Goal: Information Seeking & Learning: Learn about a topic

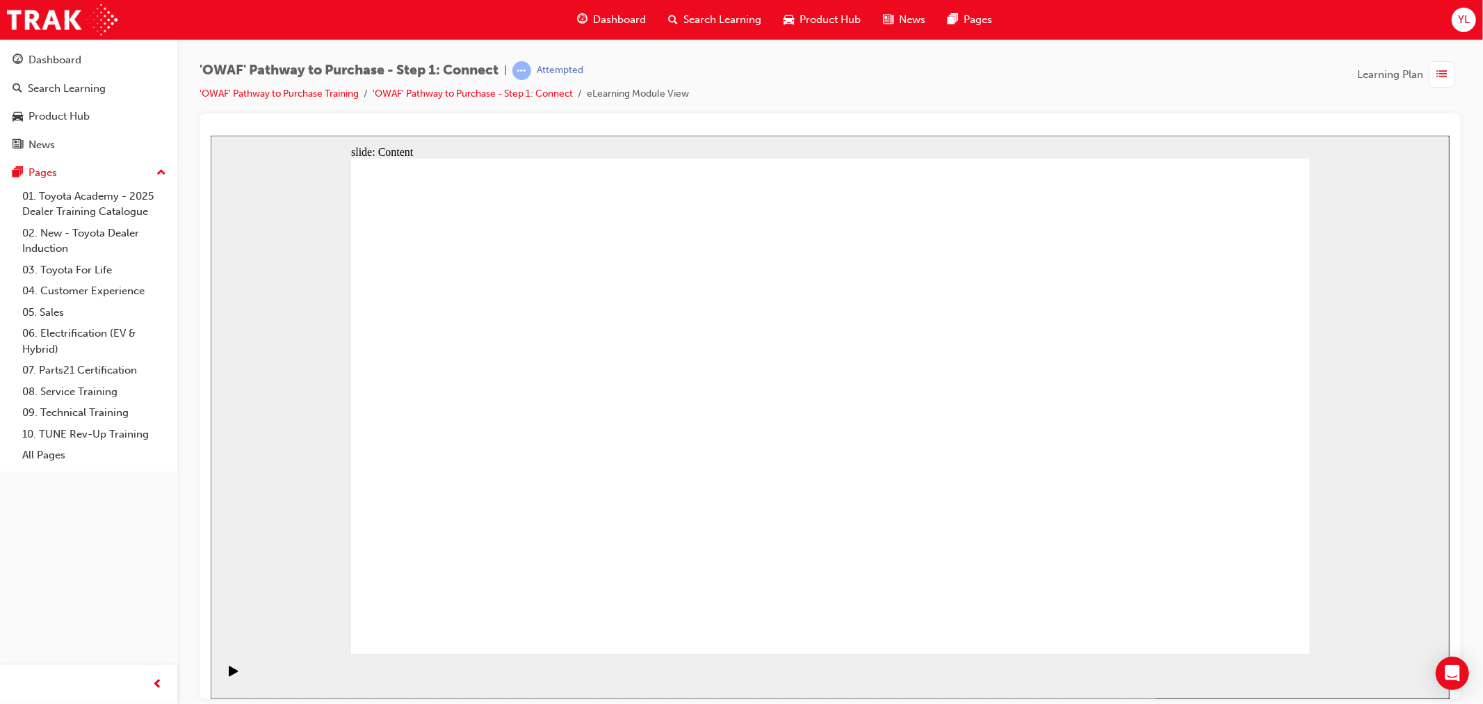
drag, startPoint x: 1099, startPoint y: 411, endPoint x: 1086, endPoint y: 423, distance: 17.7
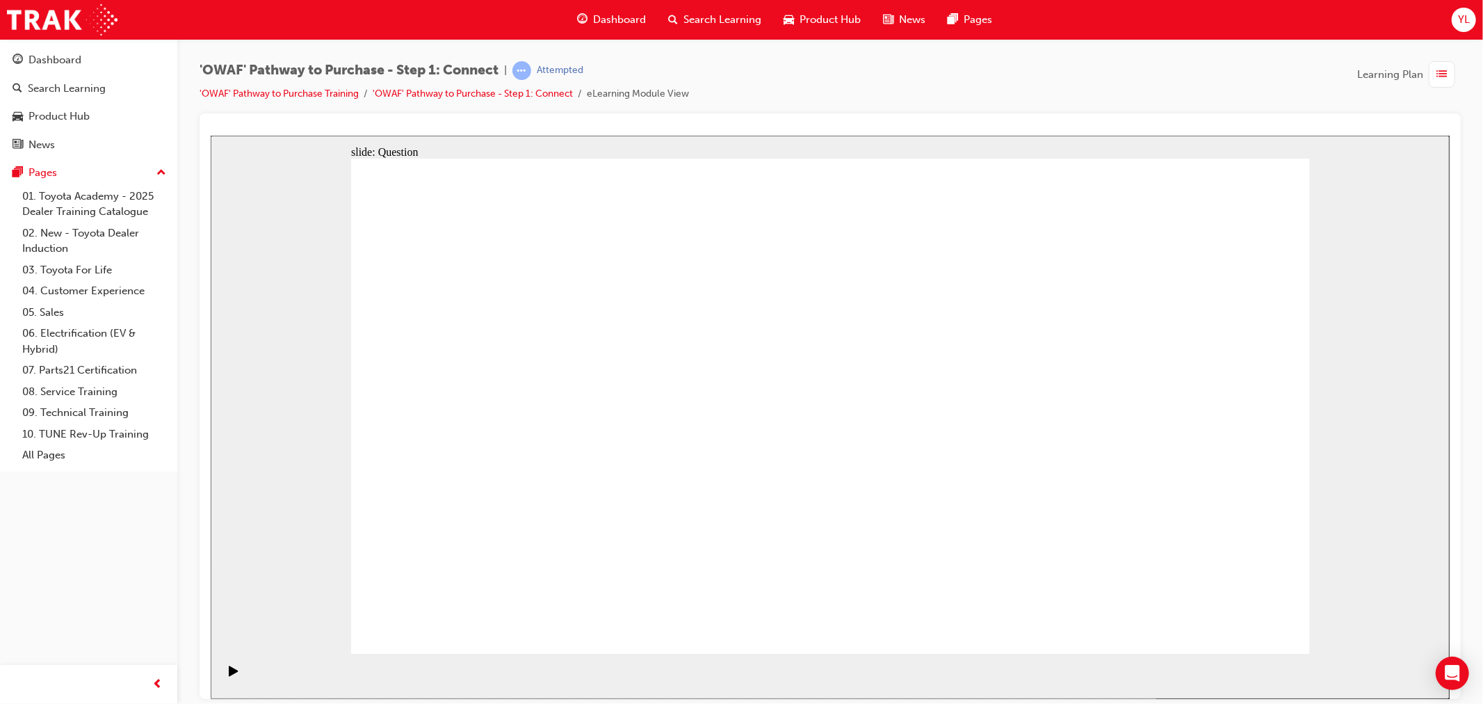
drag, startPoint x: 618, startPoint y: 568, endPoint x: 1060, endPoint y: 259, distance: 539.8
drag, startPoint x: 827, startPoint y: 496, endPoint x: 1159, endPoint y: 334, distance: 368.9
drag, startPoint x: 702, startPoint y: 460, endPoint x: 1245, endPoint y: 439, distance: 542.8
drag, startPoint x: 820, startPoint y: 449, endPoint x: 950, endPoint y: 526, distance: 151.2
drag, startPoint x: 539, startPoint y: 567, endPoint x: 1017, endPoint y: 526, distance: 479.6
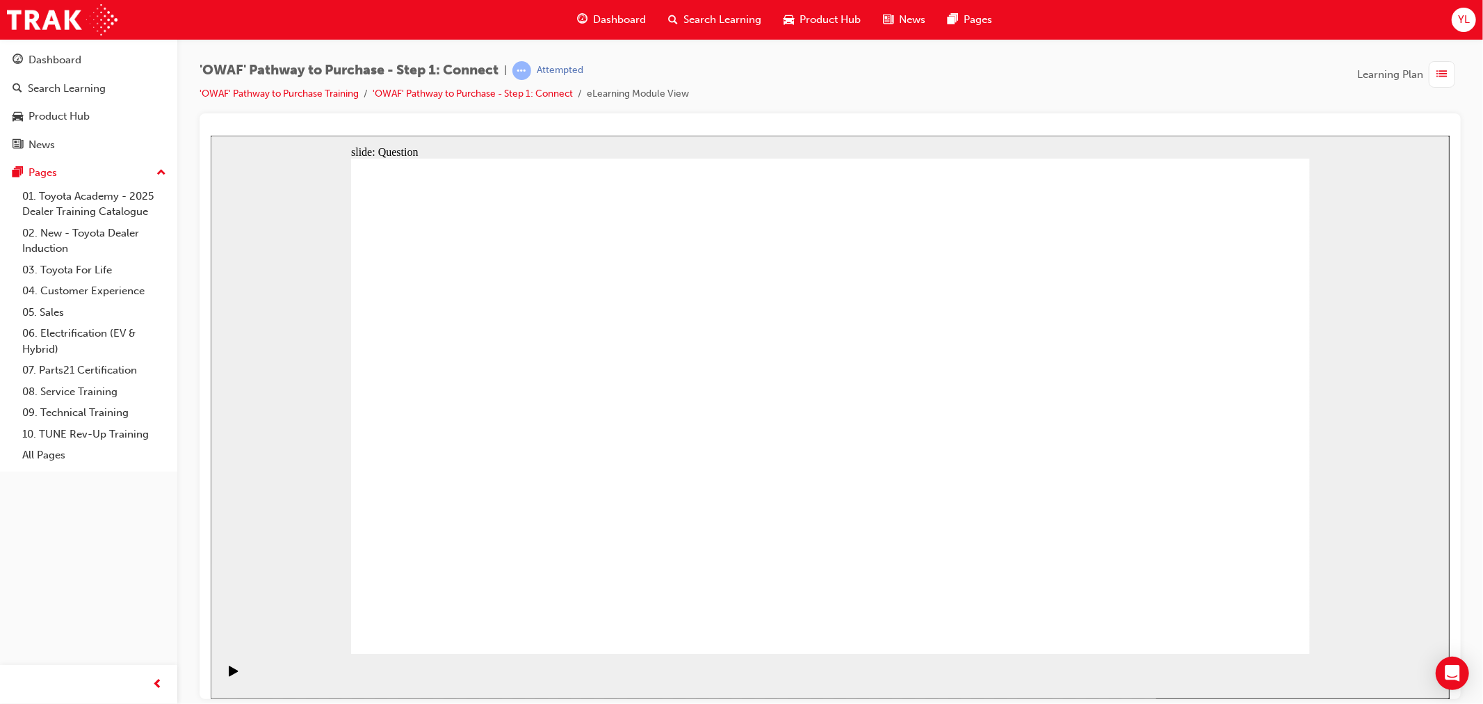
drag, startPoint x: 465, startPoint y: 473, endPoint x: 734, endPoint y: 515, distance: 271.6
drag, startPoint x: 1013, startPoint y: 548, endPoint x: 947, endPoint y: 457, distance: 112.5
drag, startPoint x: 1148, startPoint y: 533, endPoint x: 1108, endPoint y: 490, distance: 58.1
drag, startPoint x: 1246, startPoint y: 460, endPoint x: 1113, endPoint y: 533, distance: 151.2
drag, startPoint x: 571, startPoint y: 435, endPoint x: 1238, endPoint y: 402, distance: 667.7
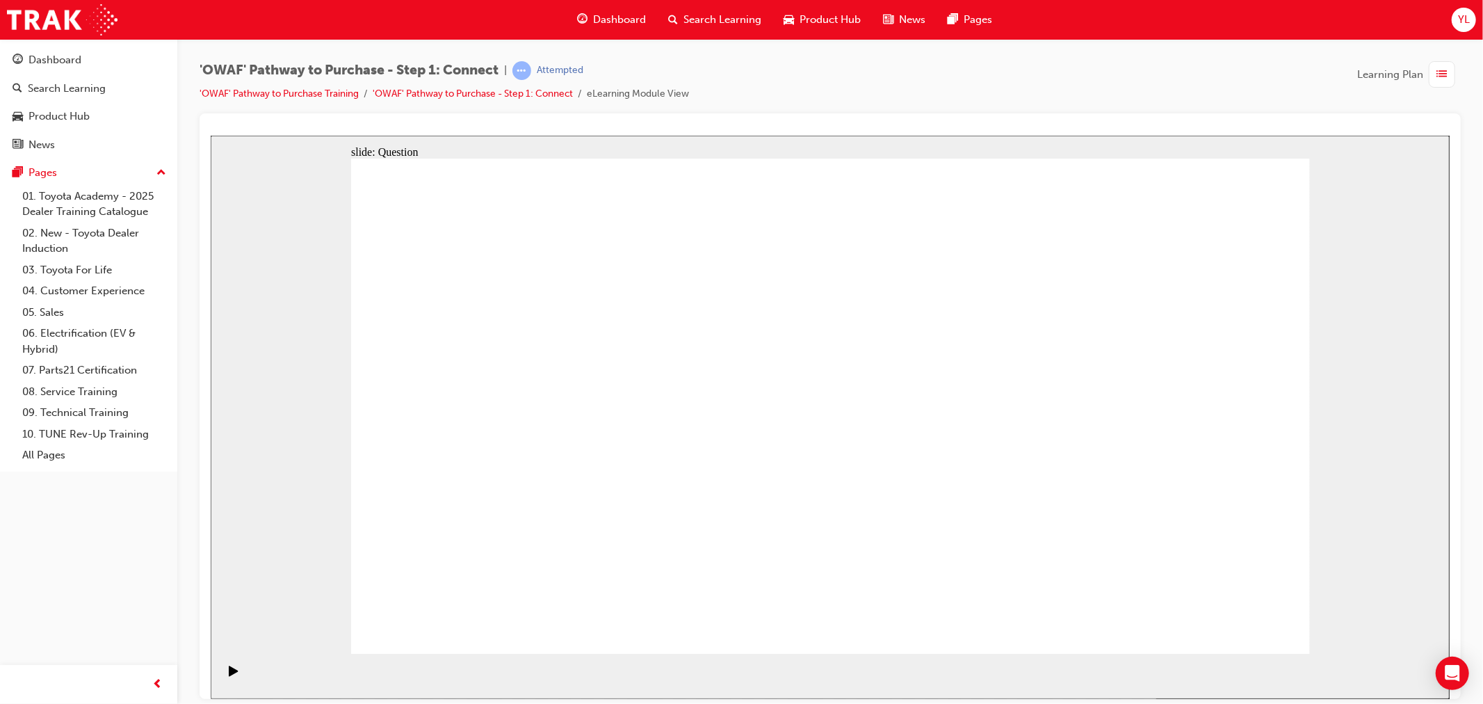
drag, startPoint x: 676, startPoint y: 376, endPoint x: 971, endPoint y: 289, distance: 307.6
drag, startPoint x: 1220, startPoint y: 401, endPoint x: 755, endPoint y: 510, distance: 477.7
drag, startPoint x: 1126, startPoint y: 528, endPoint x: 1091, endPoint y: 477, distance: 61.5
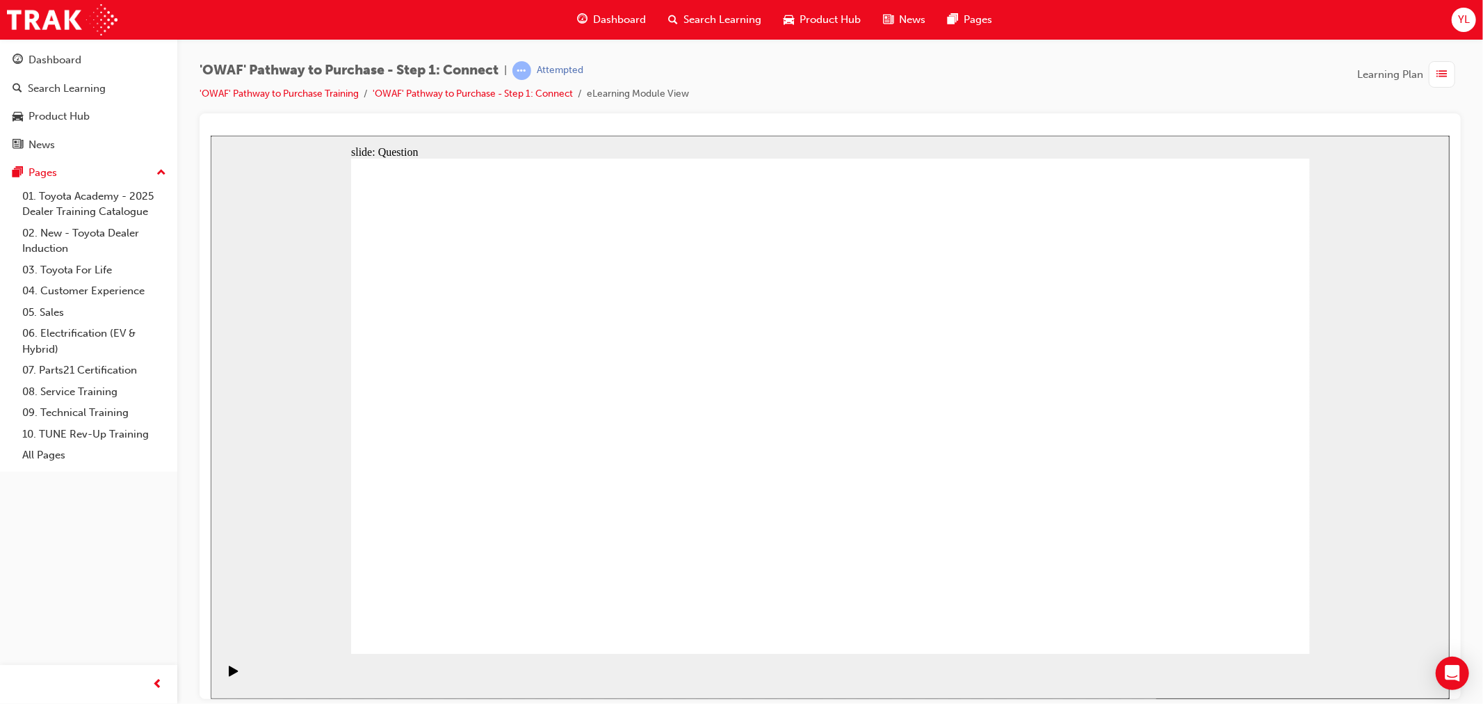
drag, startPoint x: 1070, startPoint y: 532, endPoint x: 989, endPoint y: 513, distance: 83.7
drag, startPoint x: 914, startPoint y: 458, endPoint x: 995, endPoint y: 540, distance: 115.1
drag, startPoint x: 528, startPoint y: 466, endPoint x: 580, endPoint y: 464, distance: 51.5
drag, startPoint x: 981, startPoint y: 314, endPoint x: 939, endPoint y: 417, distance: 110.7
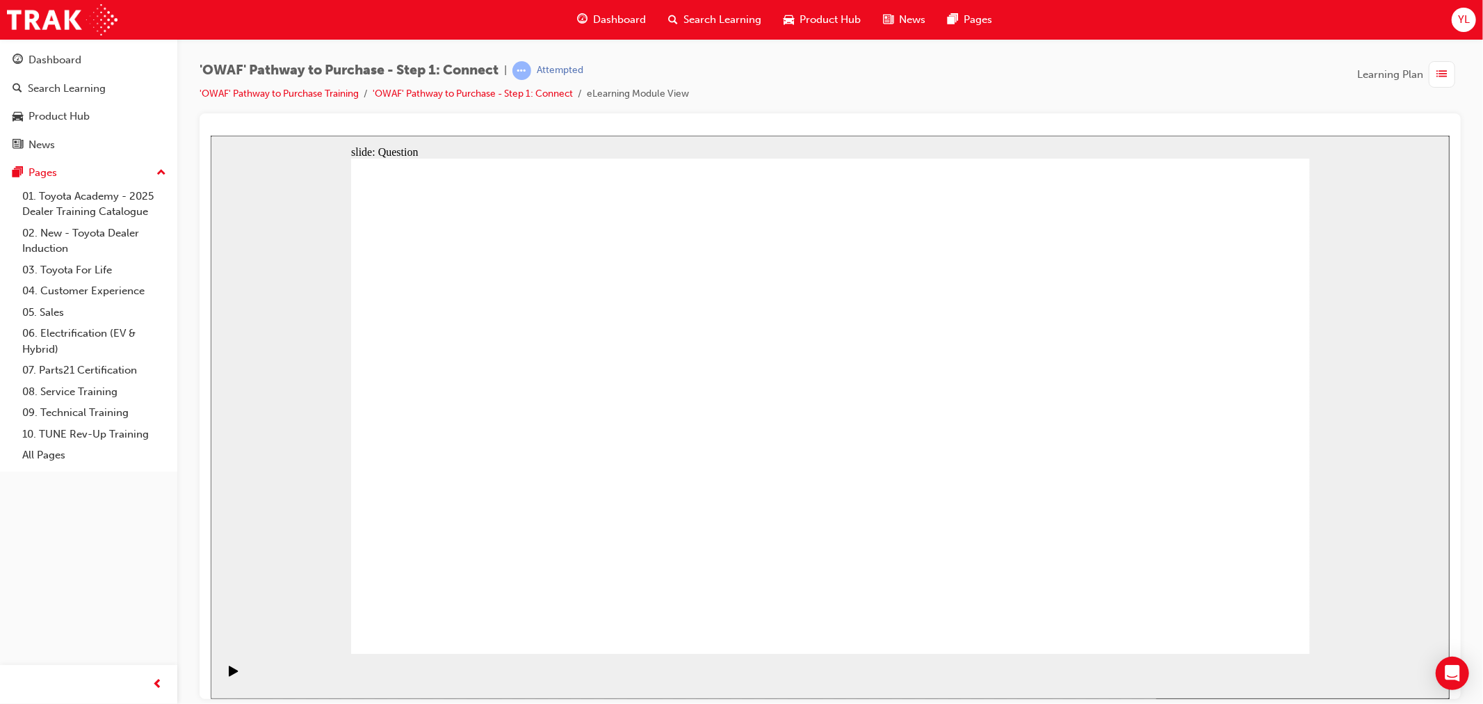
drag, startPoint x: 525, startPoint y: 449, endPoint x: 947, endPoint y: 314, distance: 443.3
drag, startPoint x: 1102, startPoint y: 436, endPoint x: 867, endPoint y: 429, distance: 235.1
drag, startPoint x: 1178, startPoint y: 454, endPoint x: 651, endPoint y: 464, distance: 527.2
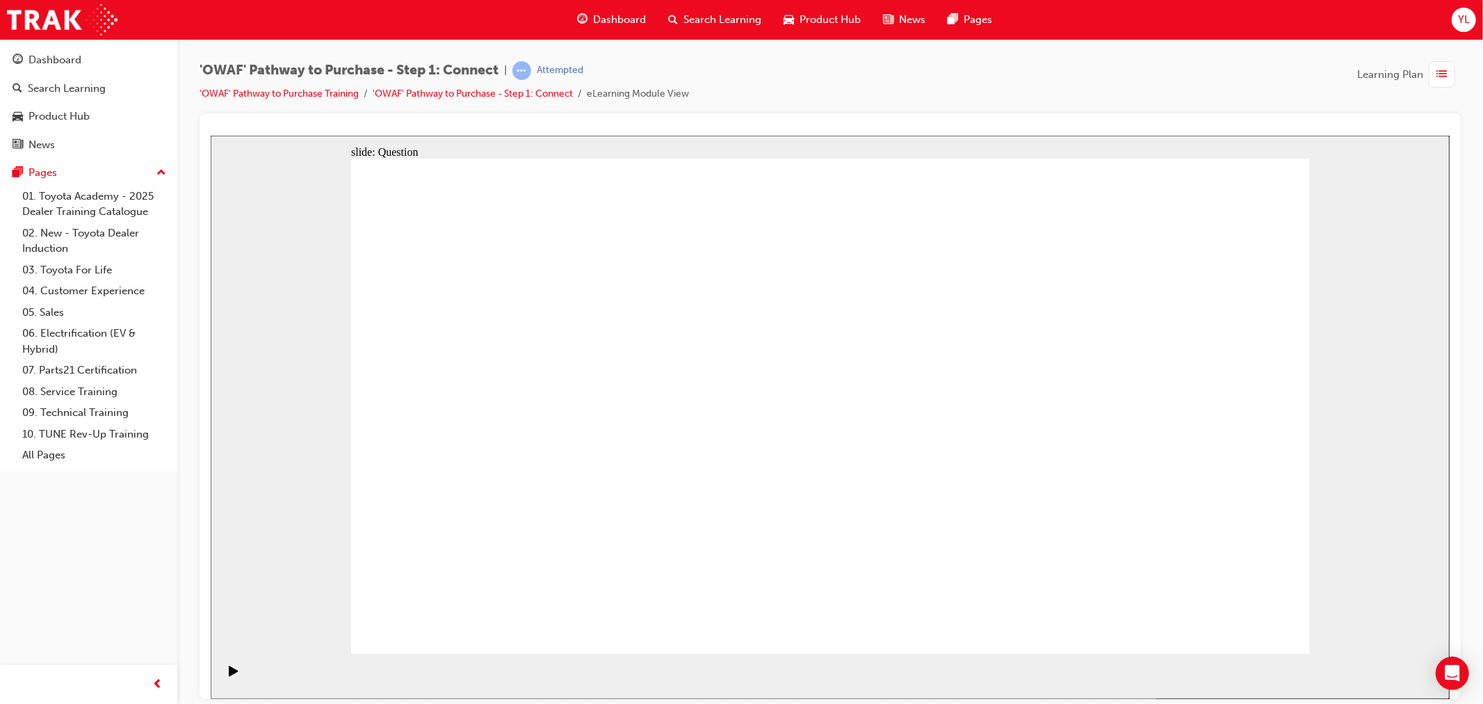
drag, startPoint x: 1193, startPoint y: 515, endPoint x: 874, endPoint y: 502, distance: 319.4
drag, startPoint x: 1101, startPoint y: 492, endPoint x: 829, endPoint y: 483, distance: 272.0
drag, startPoint x: 1122, startPoint y: 494, endPoint x: 869, endPoint y: 481, distance: 253.4
drag, startPoint x: 1110, startPoint y: 489, endPoint x: 522, endPoint y: 472, distance: 588.5
drag, startPoint x: 1031, startPoint y: 497, endPoint x: 454, endPoint y: 497, distance: 577.2
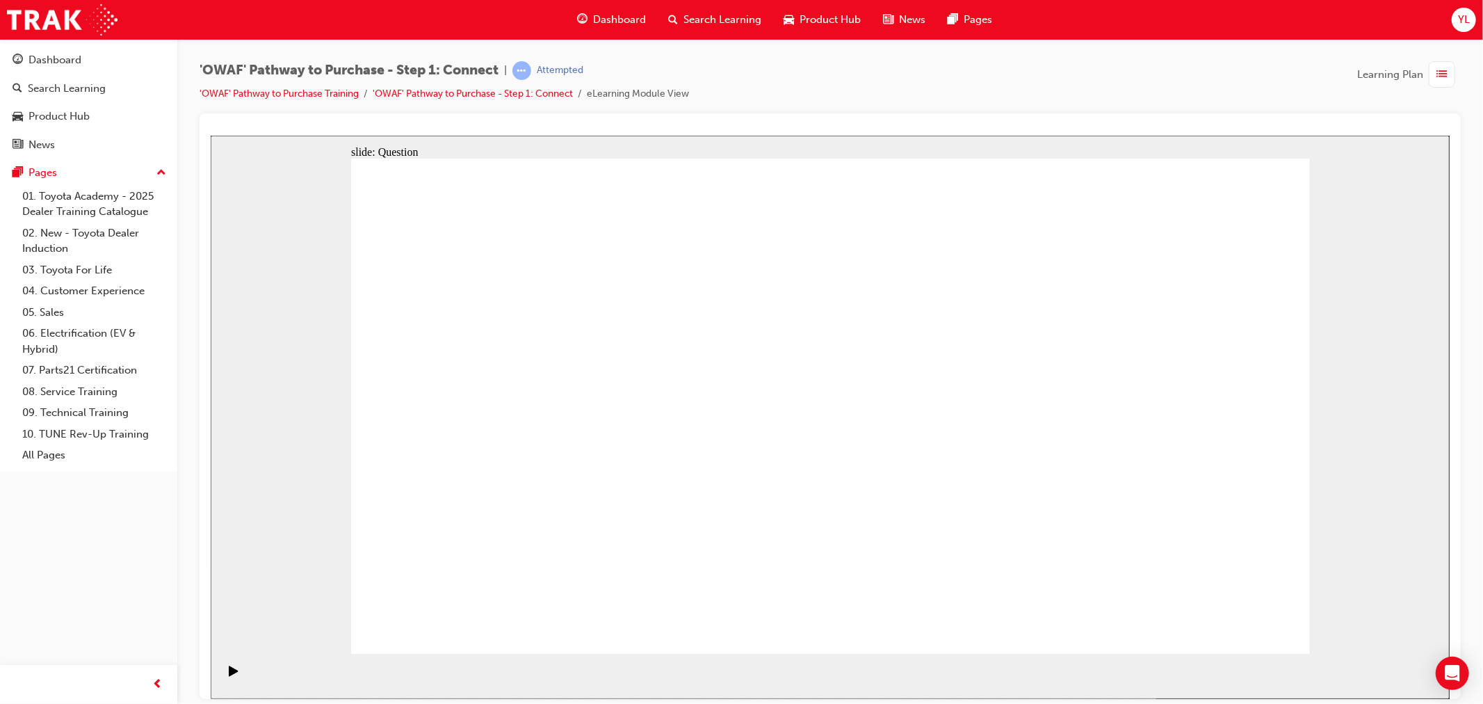
drag, startPoint x: 1116, startPoint y: 500, endPoint x: 538, endPoint y: 481, distance: 578.9
radio input "true"
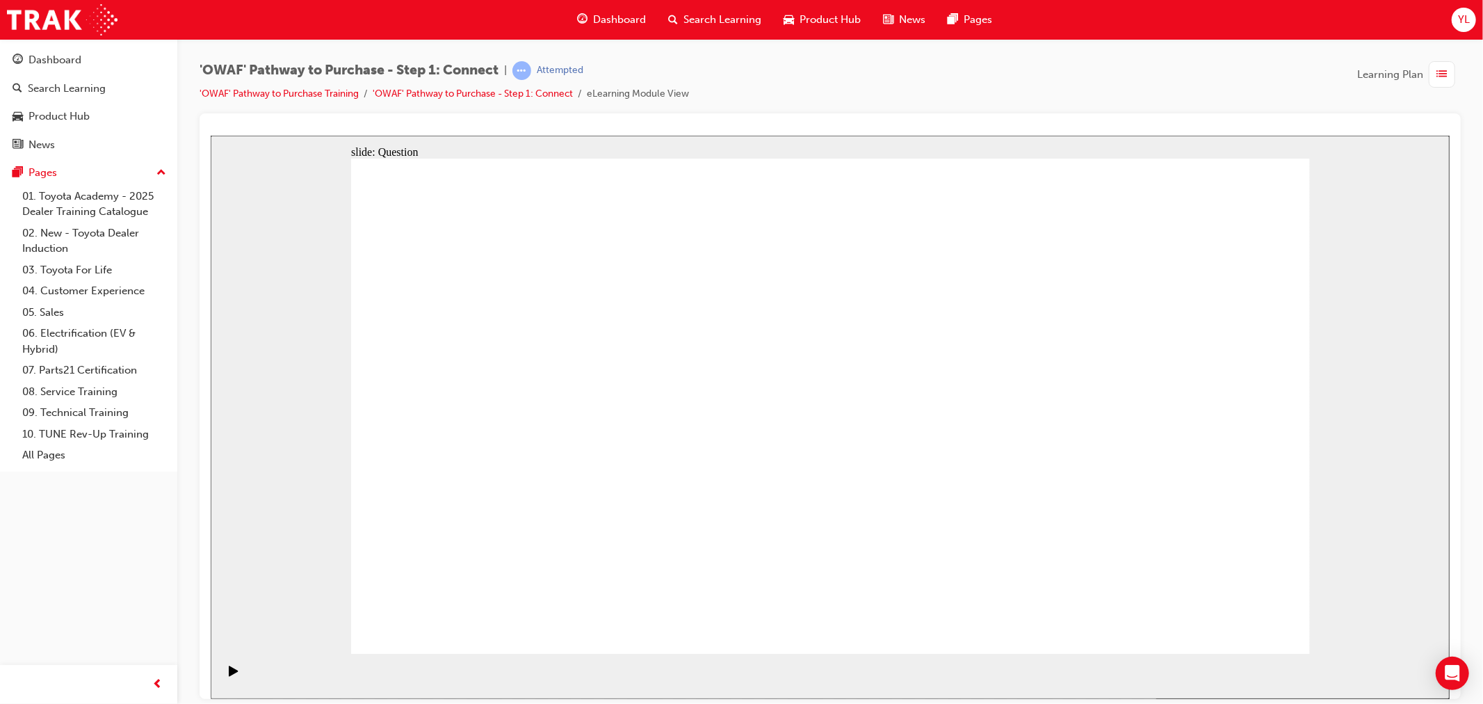
drag, startPoint x: 499, startPoint y: 414, endPoint x: 611, endPoint y: 402, distance: 113.3
checkbox input "true"
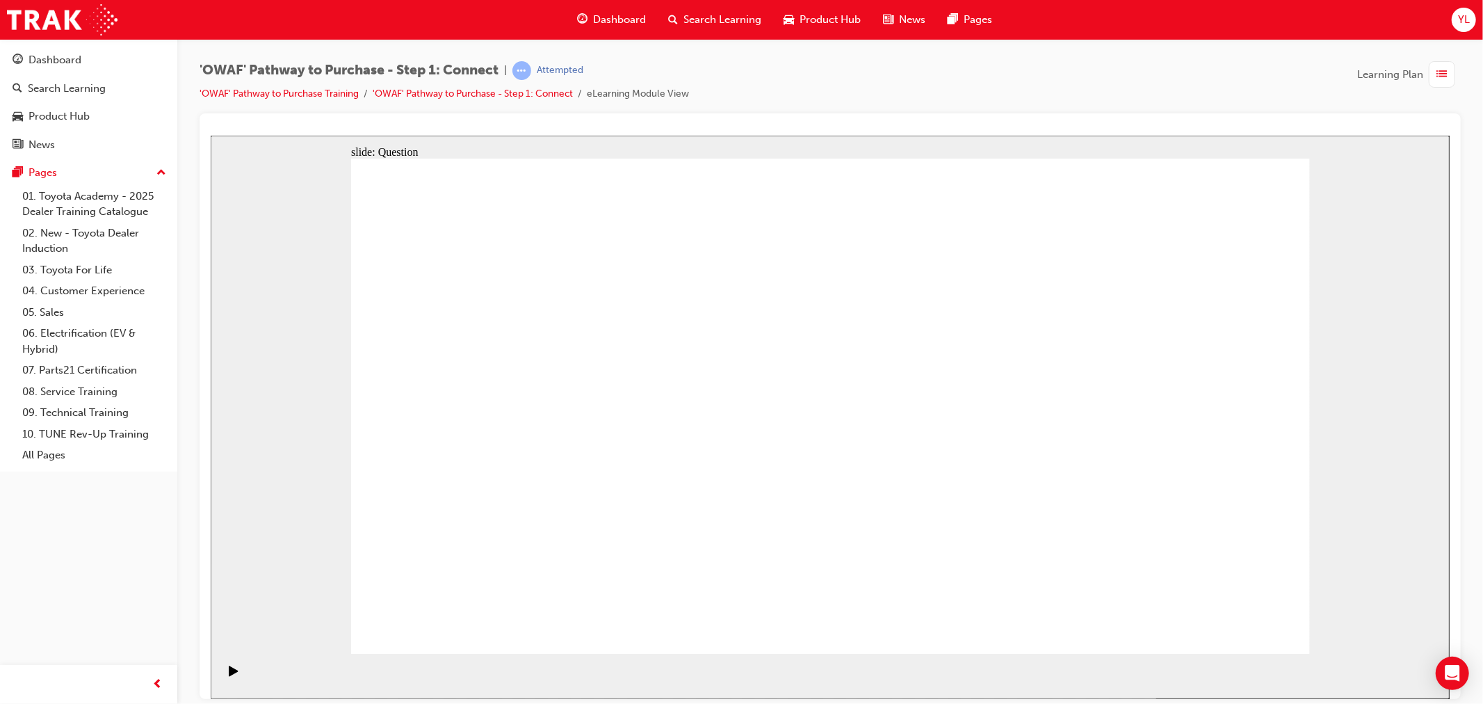
drag, startPoint x: 643, startPoint y: 405, endPoint x: 780, endPoint y: 403, distance: 137.0
checkbox input "true"
drag, startPoint x: 780, startPoint y: 403, endPoint x: 931, endPoint y: 403, distance: 150.9
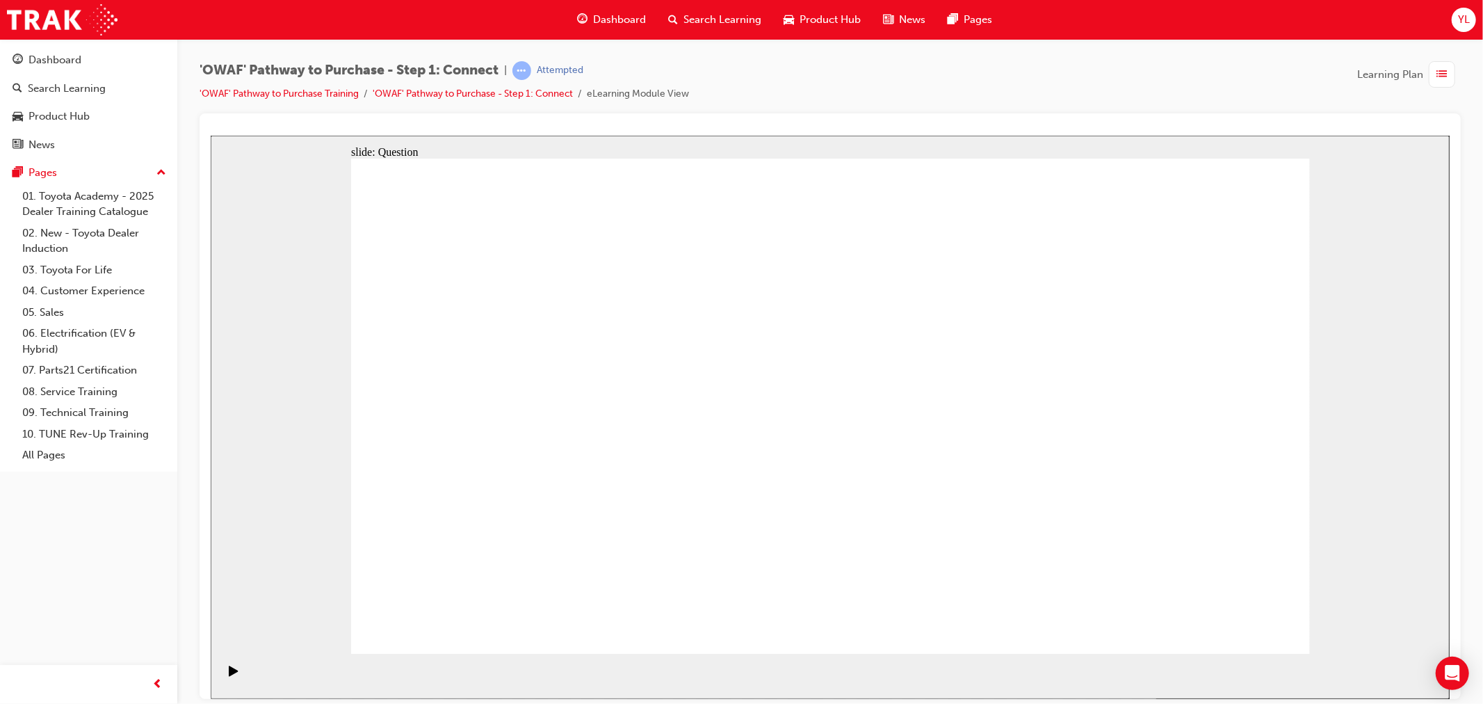
checkbox input "true"
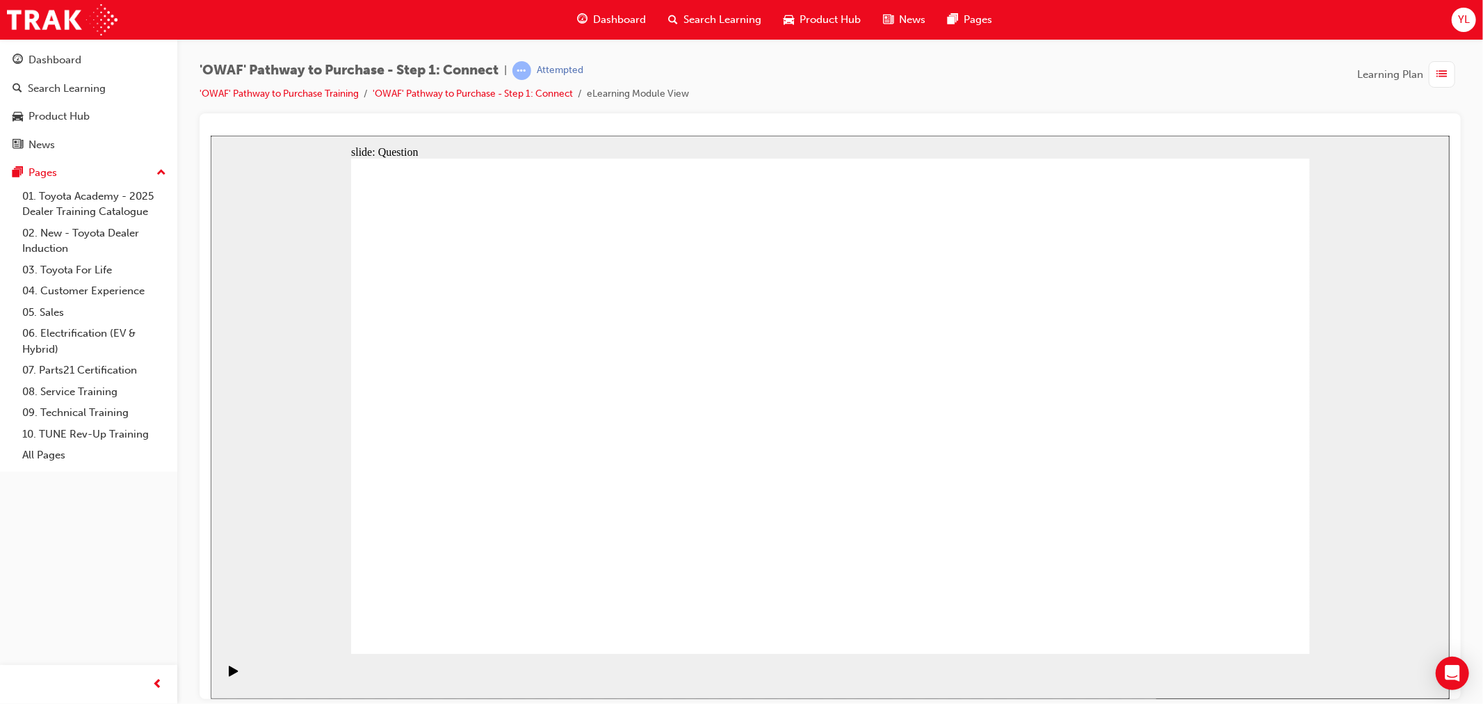
checkbox input "false"
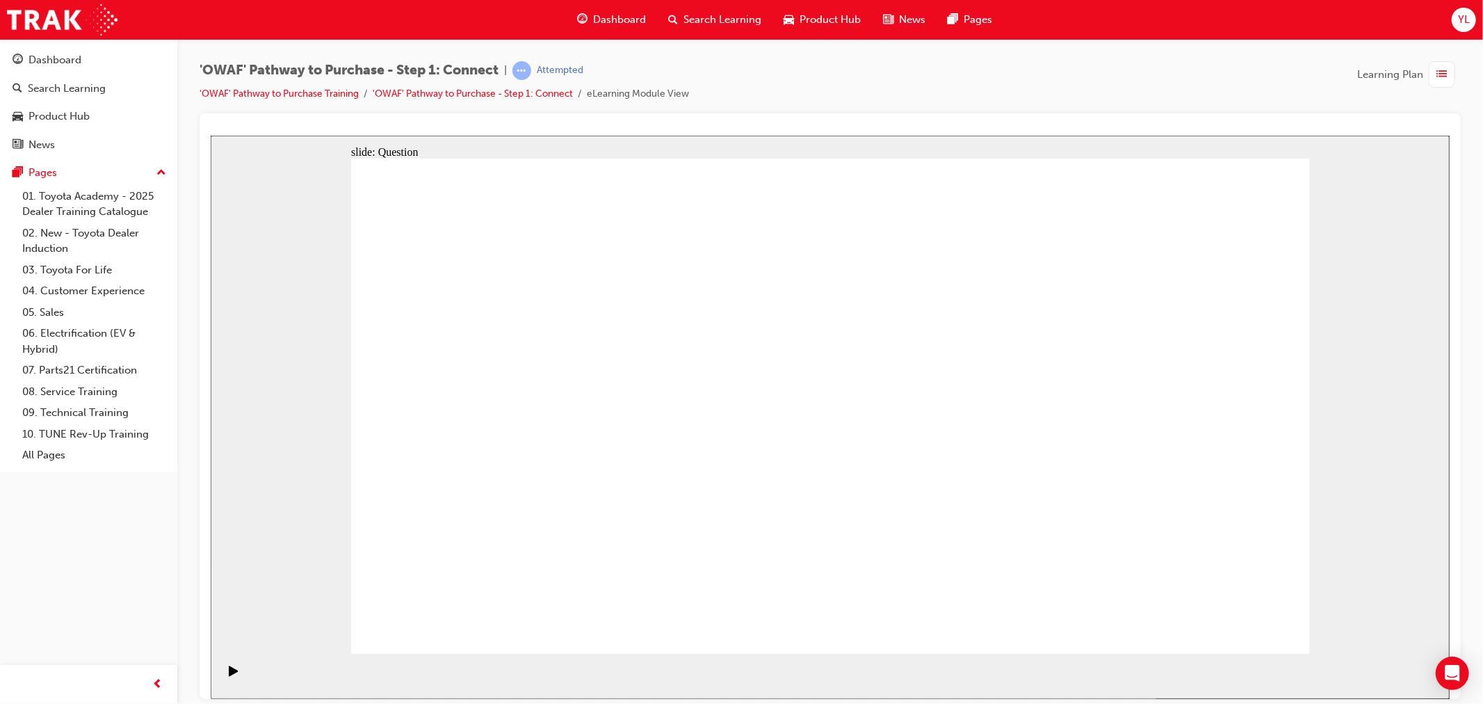
checkbox input "true"
checkbox input "false"
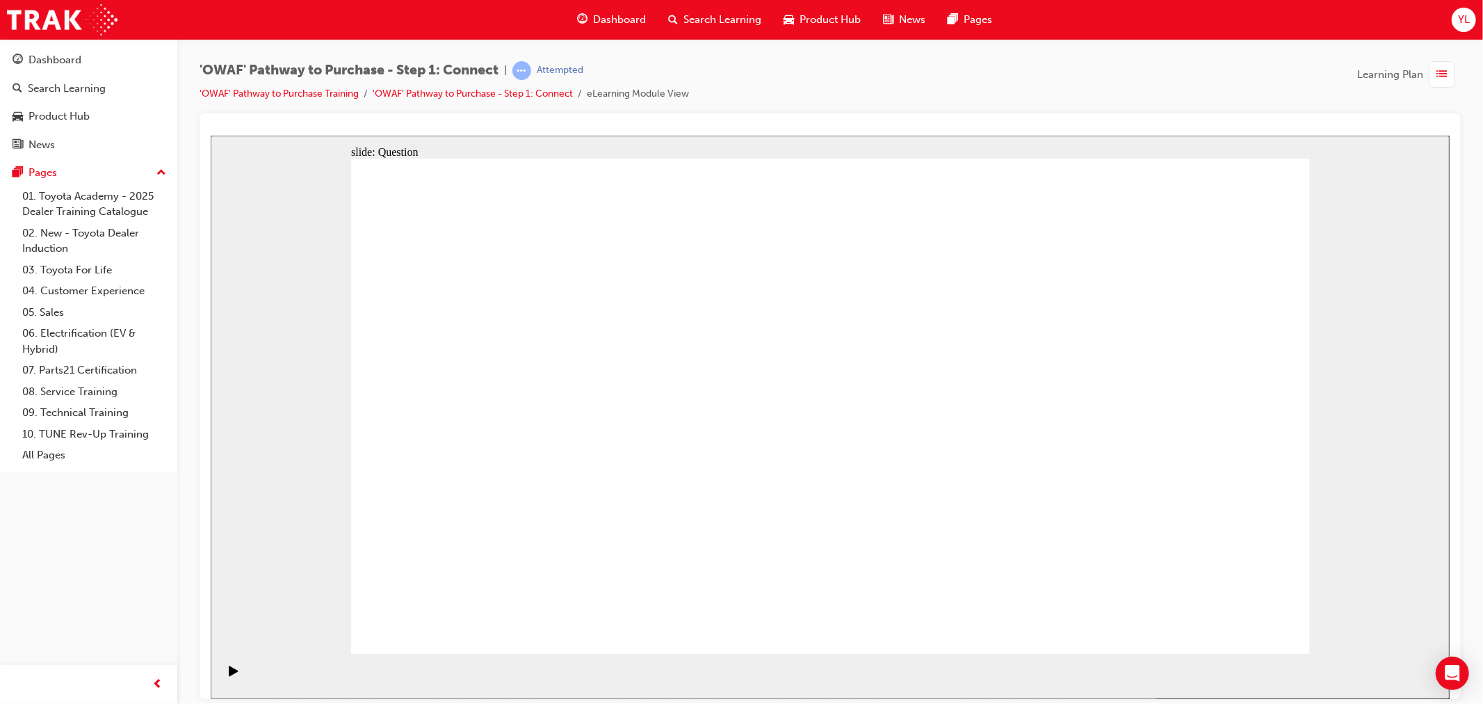
drag, startPoint x: 586, startPoint y: 554, endPoint x: 888, endPoint y: 342, distance: 369.0
drag, startPoint x: 753, startPoint y: 517, endPoint x: 732, endPoint y: 526, distance: 23.7
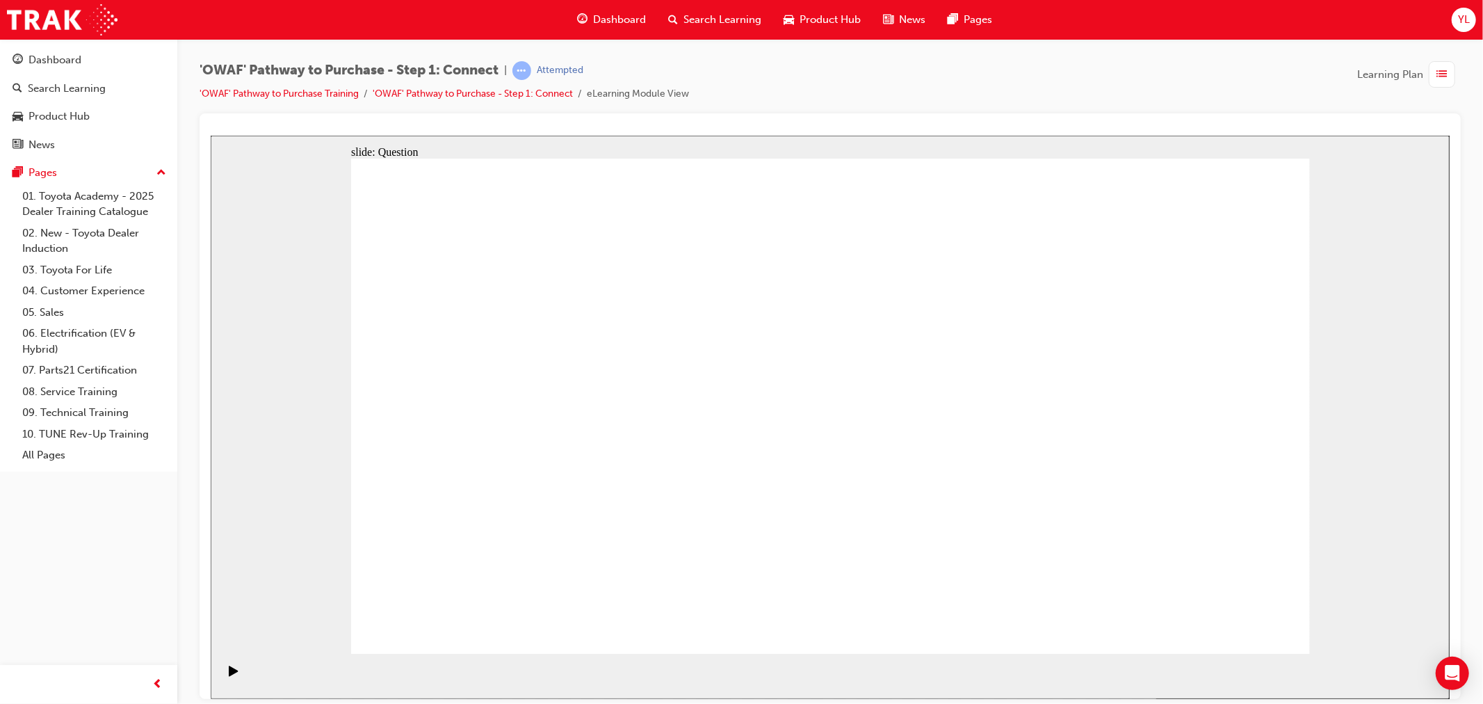
drag, startPoint x: 738, startPoint y: 606, endPoint x: 1077, endPoint y: 343, distance: 429.7
drag, startPoint x: 890, startPoint y: 574, endPoint x: 554, endPoint y: 412, distance: 373.2
drag, startPoint x: 1104, startPoint y: 521, endPoint x: 813, endPoint y: 412, distance: 310.3
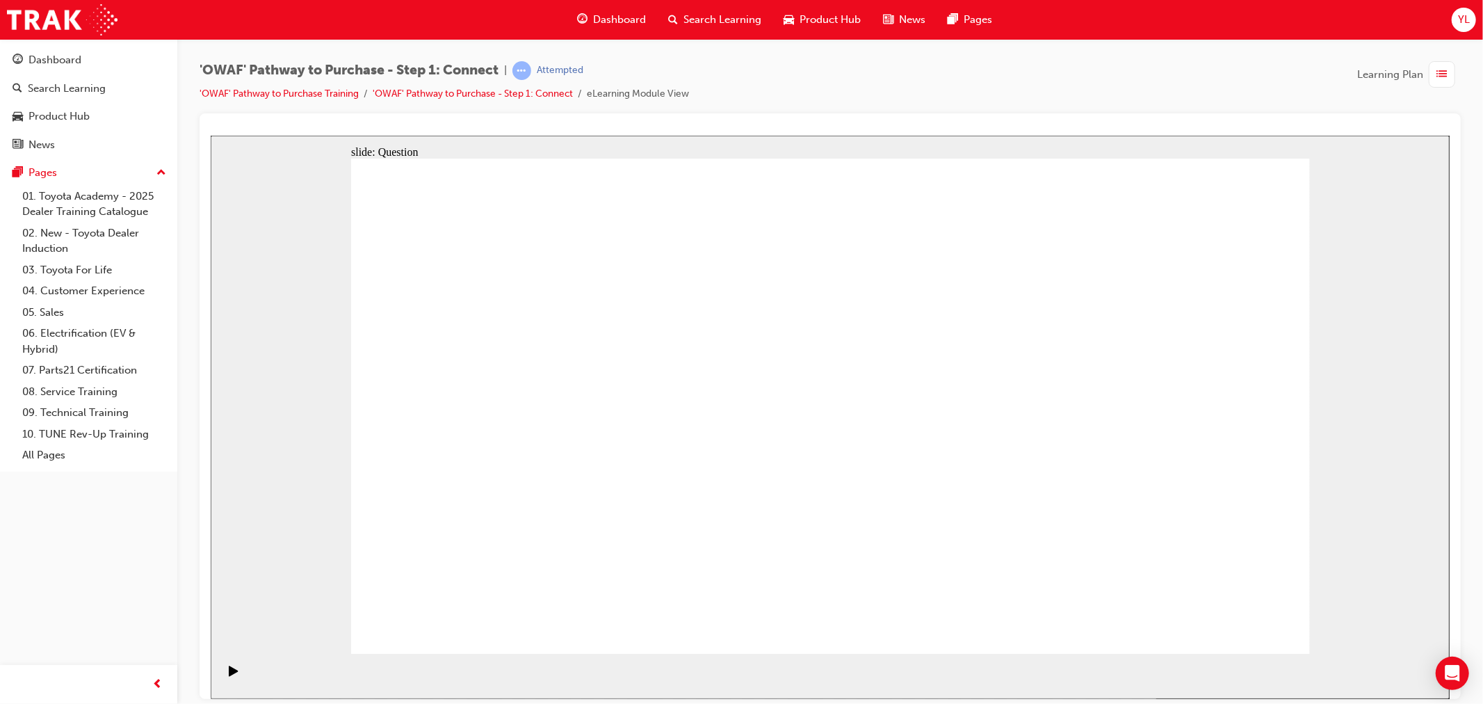
drag, startPoint x: 446, startPoint y: 450, endPoint x: 921, endPoint y: 430, distance: 476.1
drag, startPoint x: 530, startPoint y: 540, endPoint x: 959, endPoint y: 319, distance: 482.4
drag, startPoint x: 731, startPoint y: 569, endPoint x: 1085, endPoint y: 251, distance: 475.7
drag, startPoint x: 634, startPoint y: 572, endPoint x: 1224, endPoint y: 323, distance: 640.1
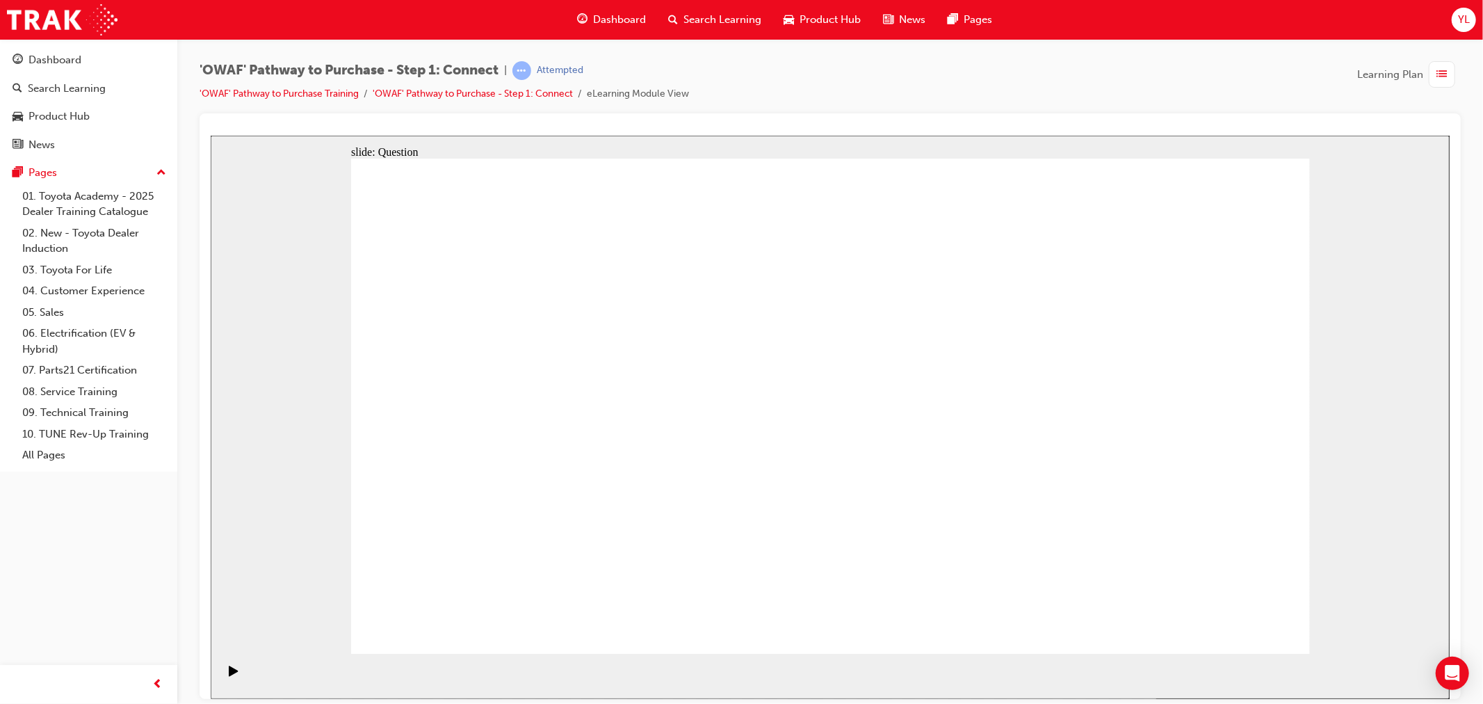
drag, startPoint x: 688, startPoint y: 451, endPoint x: 1168, endPoint y: 431, distance: 480.2
drag, startPoint x: 598, startPoint y: 446, endPoint x: 1257, endPoint y: 417, distance: 659.2
drag, startPoint x: 838, startPoint y: 490, endPoint x: 1136, endPoint y: 542, distance: 302.7
drag, startPoint x: 943, startPoint y: 507, endPoint x: 1042, endPoint y: 560, distance: 112.9
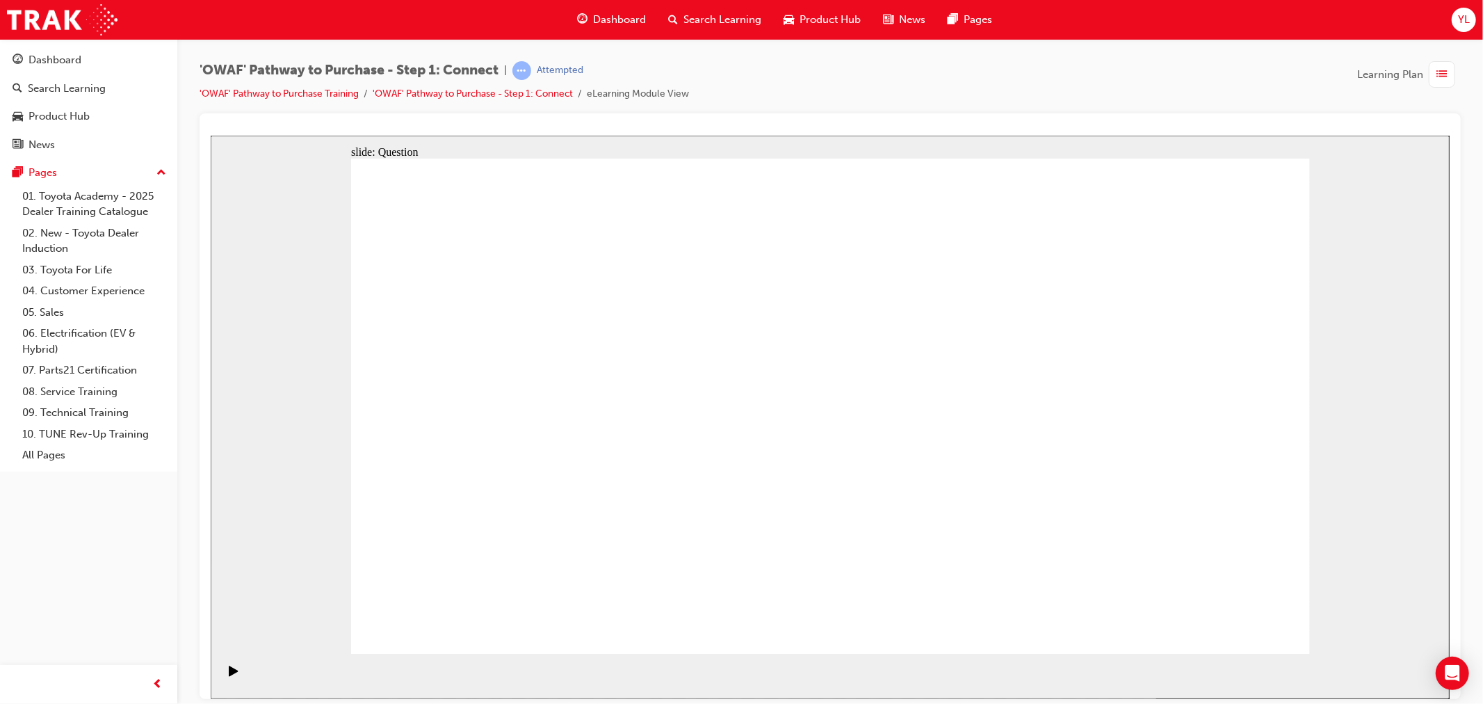
drag, startPoint x: 905, startPoint y: 452, endPoint x: 789, endPoint y: 446, distance: 115.6
drag, startPoint x: 976, startPoint y: 328, endPoint x: 940, endPoint y: 451, distance: 128.1
drag, startPoint x: 442, startPoint y: 446, endPoint x: 960, endPoint y: 305, distance: 537.4
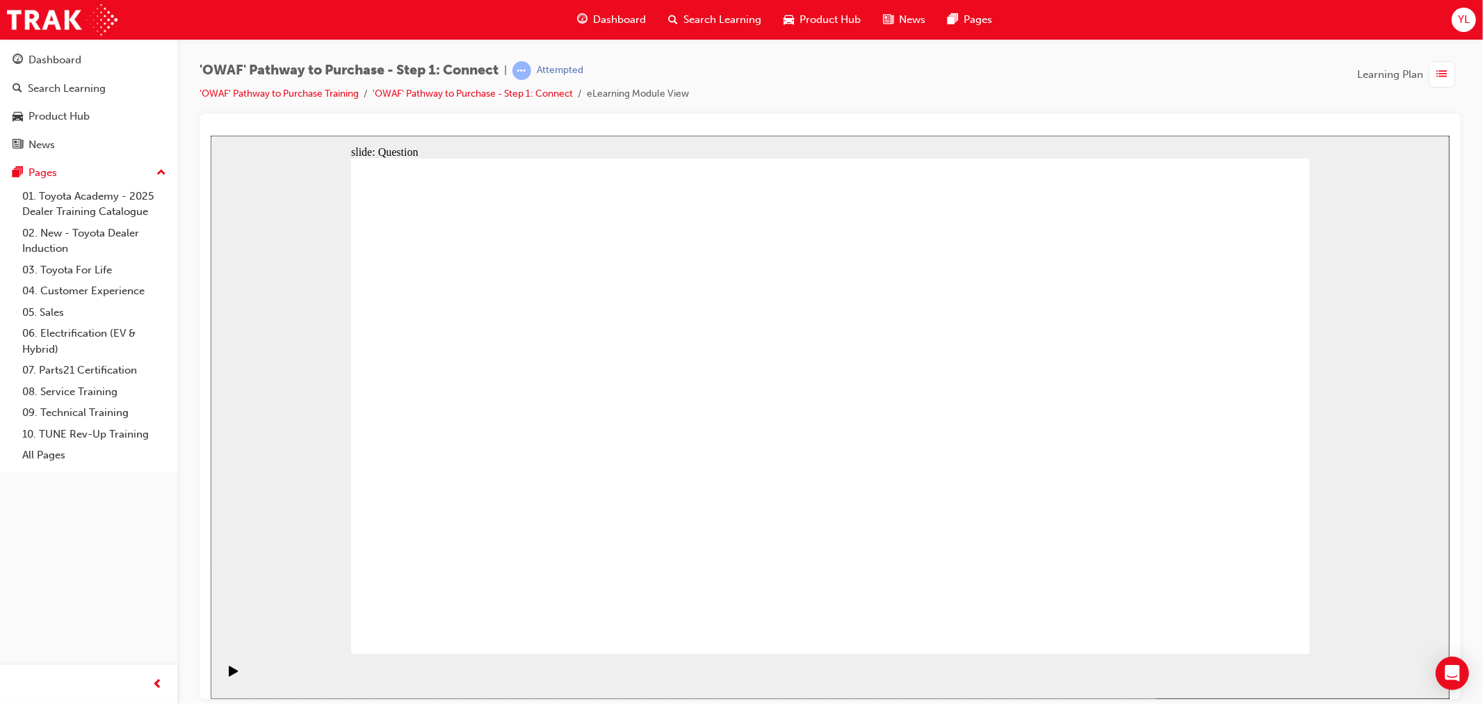
drag, startPoint x: 1175, startPoint y: 477, endPoint x: 944, endPoint y: 475, distance: 231.6
drag, startPoint x: 1159, startPoint y: 478, endPoint x: 601, endPoint y: 449, distance: 558.4
drag, startPoint x: 1054, startPoint y: 457, endPoint x: 796, endPoint y: 452, distance: 258.0
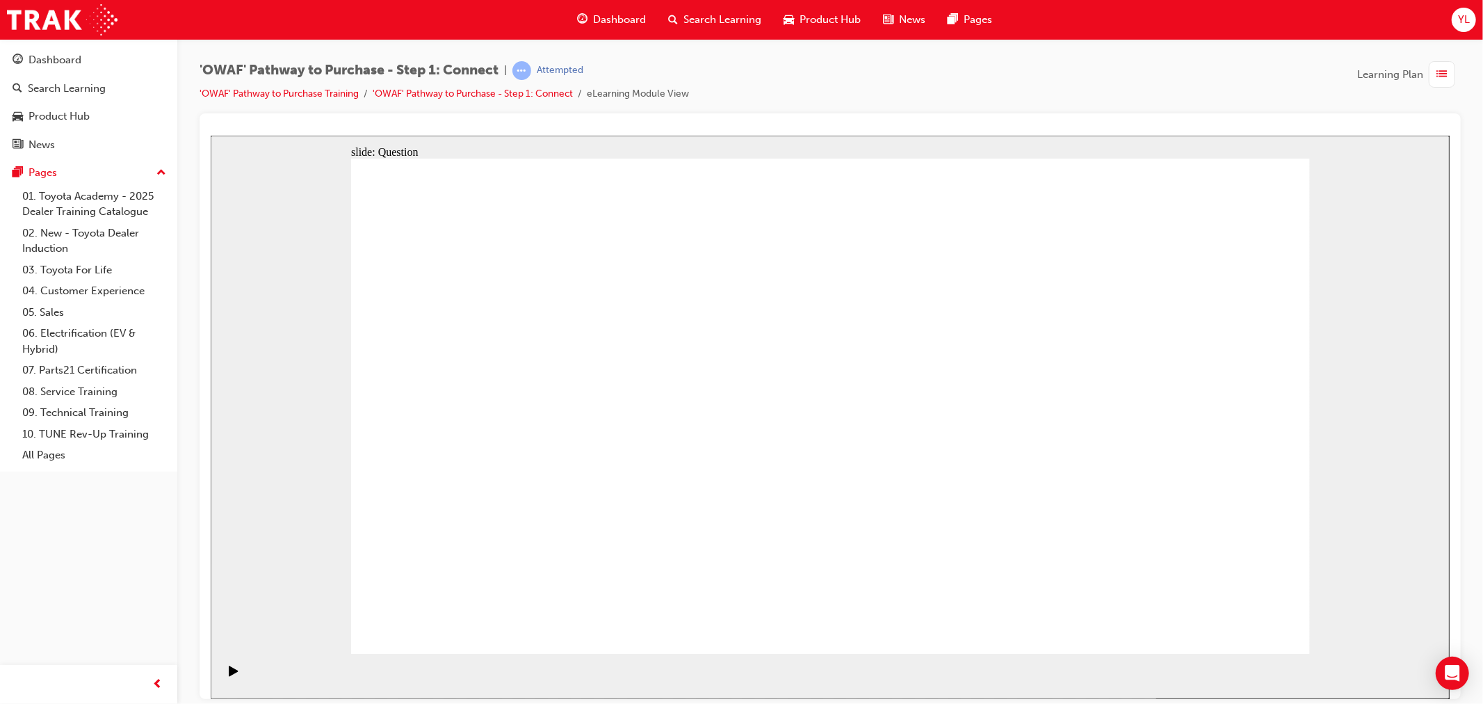
drag, startPoint x: 1103, startPoint y: 451, endPoint x: 901, endPoint y: 444, distance: 202.5
drag, startPoint x: 1120, startPoint y: 439, endPoint x: 862, endPoint y: 436, distance: 257.3
drag, startPoint x: 1117, startPoint y: 443, endPoint x: 546, endPoint y: 442, distance: 570.9
drag, startPoint x: 1165, startPoint y: 454, endPoint x: 631, endPoint y: 437, distance: 534.3
drag, startPoint x: 1124, startPoint y: 471, endPoint x: 580, endPoint y: 457, distance: 544.7
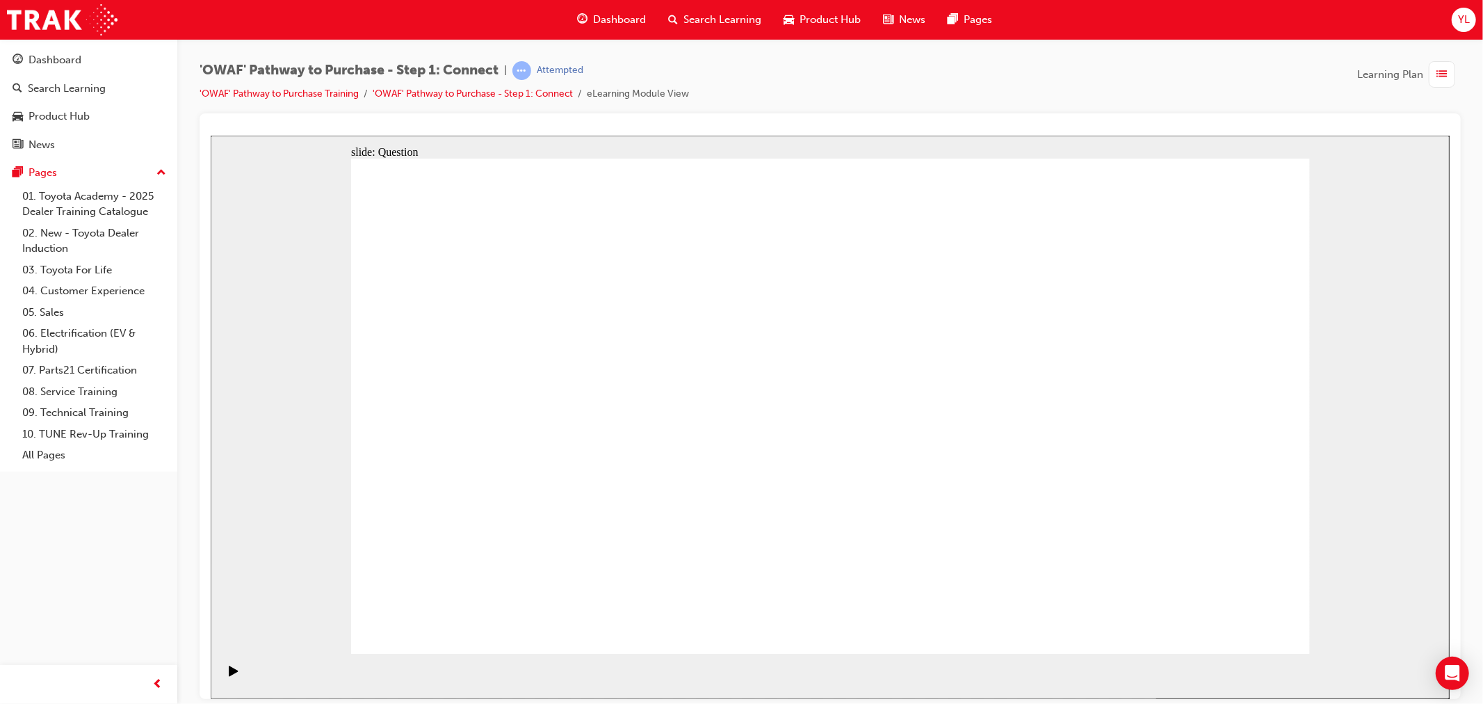
radio input "true"
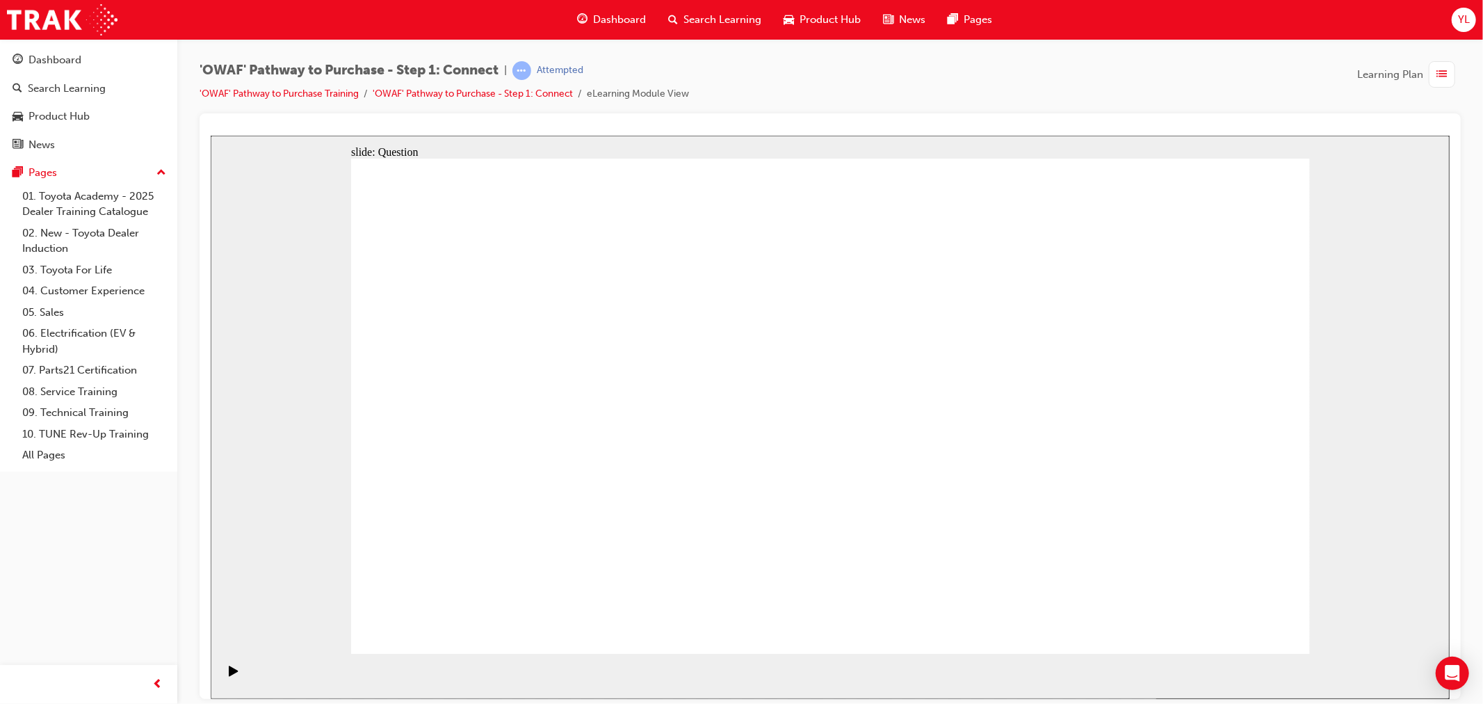
drag, startPoint x: 1114, startPoint y: 375, endPoint x: 1164, endPoint y: 407, distance: 59.8
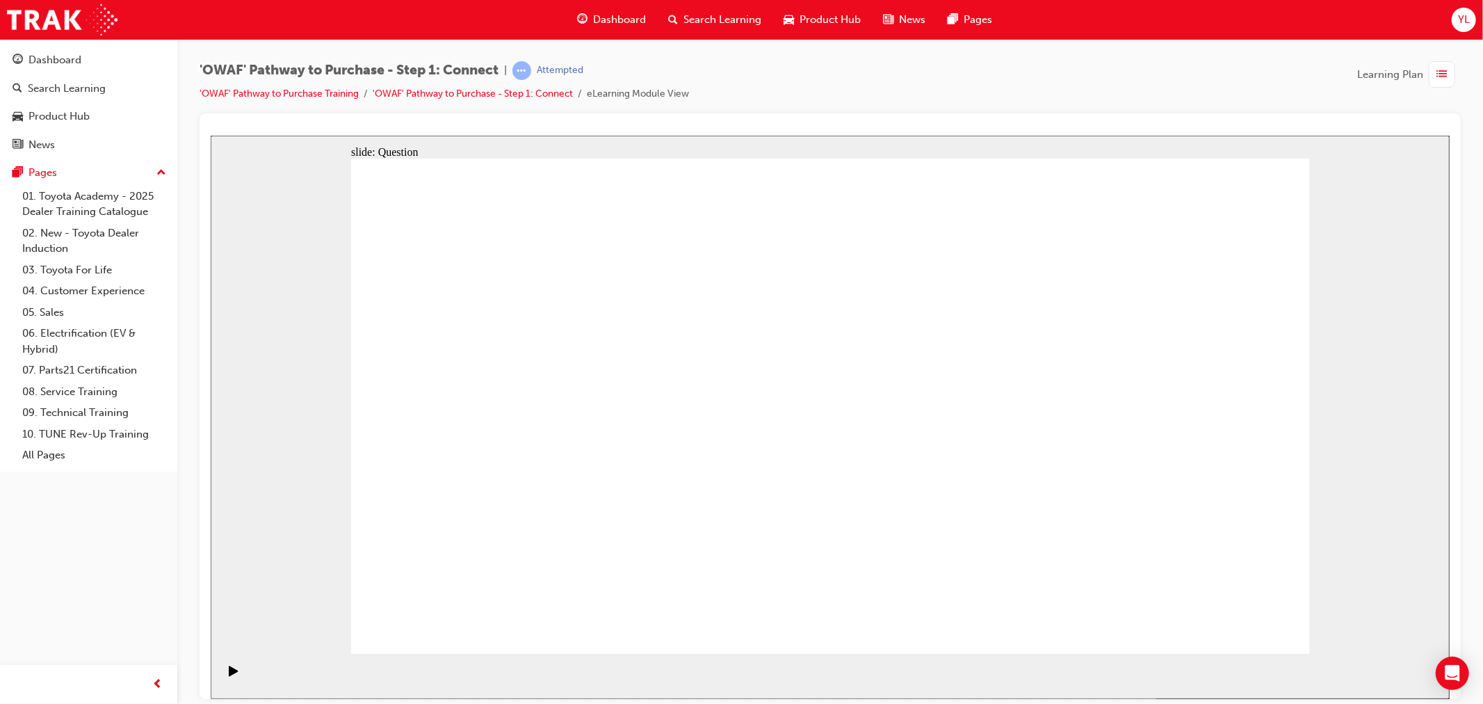
checkbox input "false"
checkbox input "true"
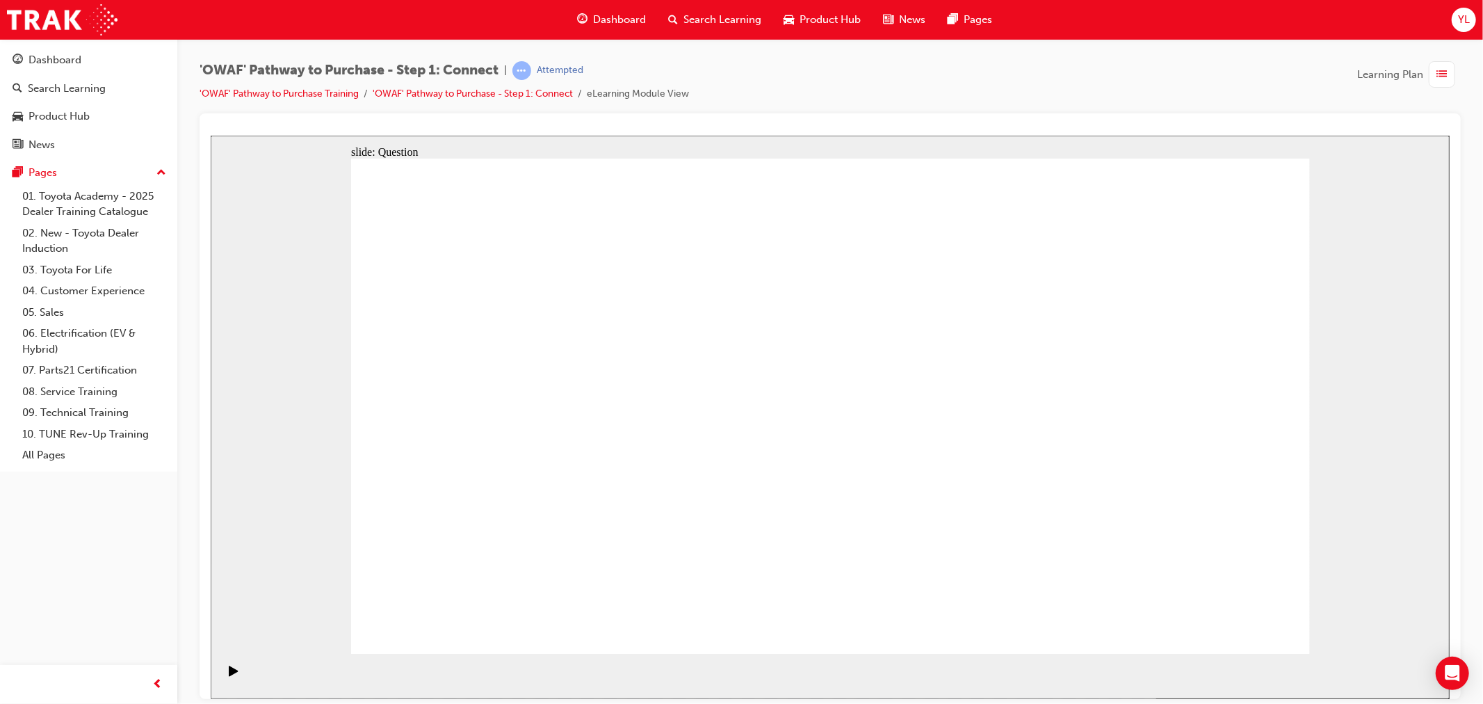
checkbox input "false"
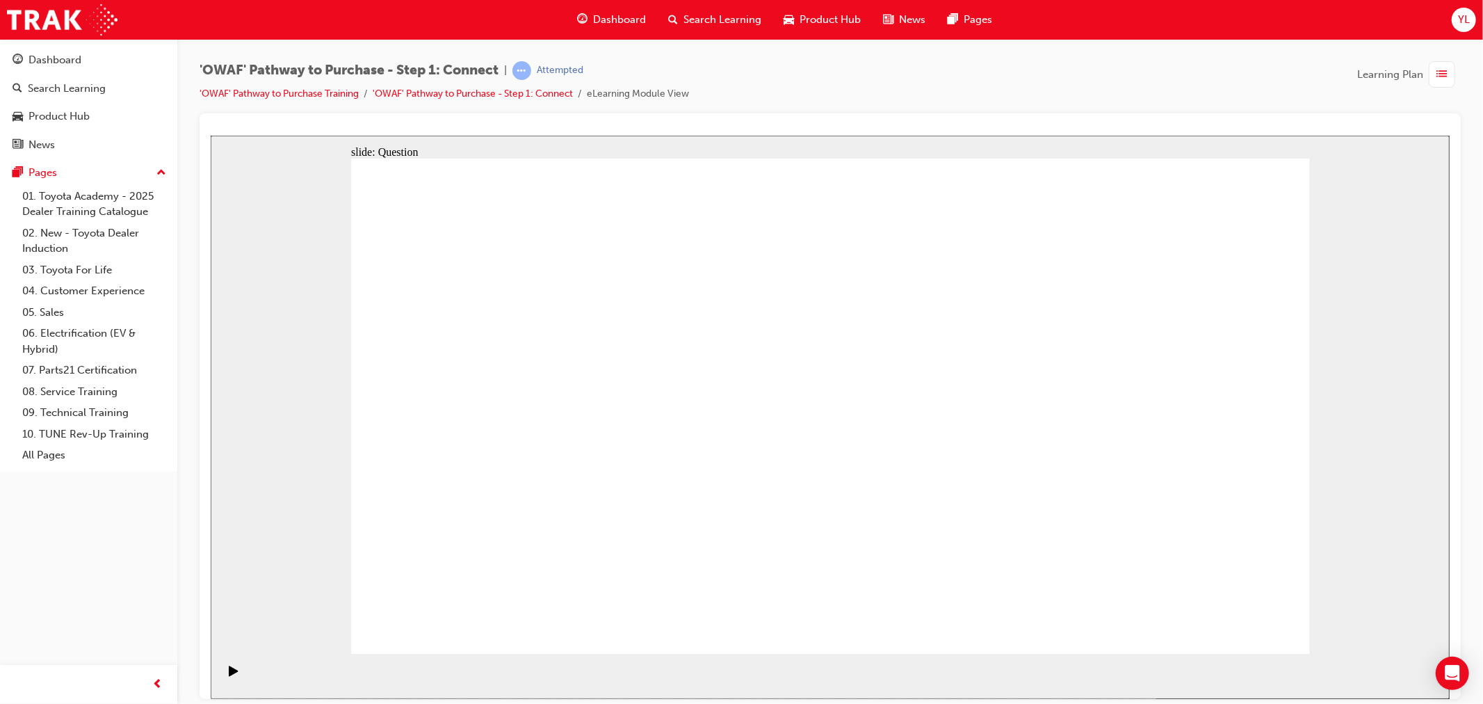
drag, startPoint x: 939, startPoint y: 416, endPoint x: 980, endPoint y: 421, distance: 41.3
checkbox input "true"
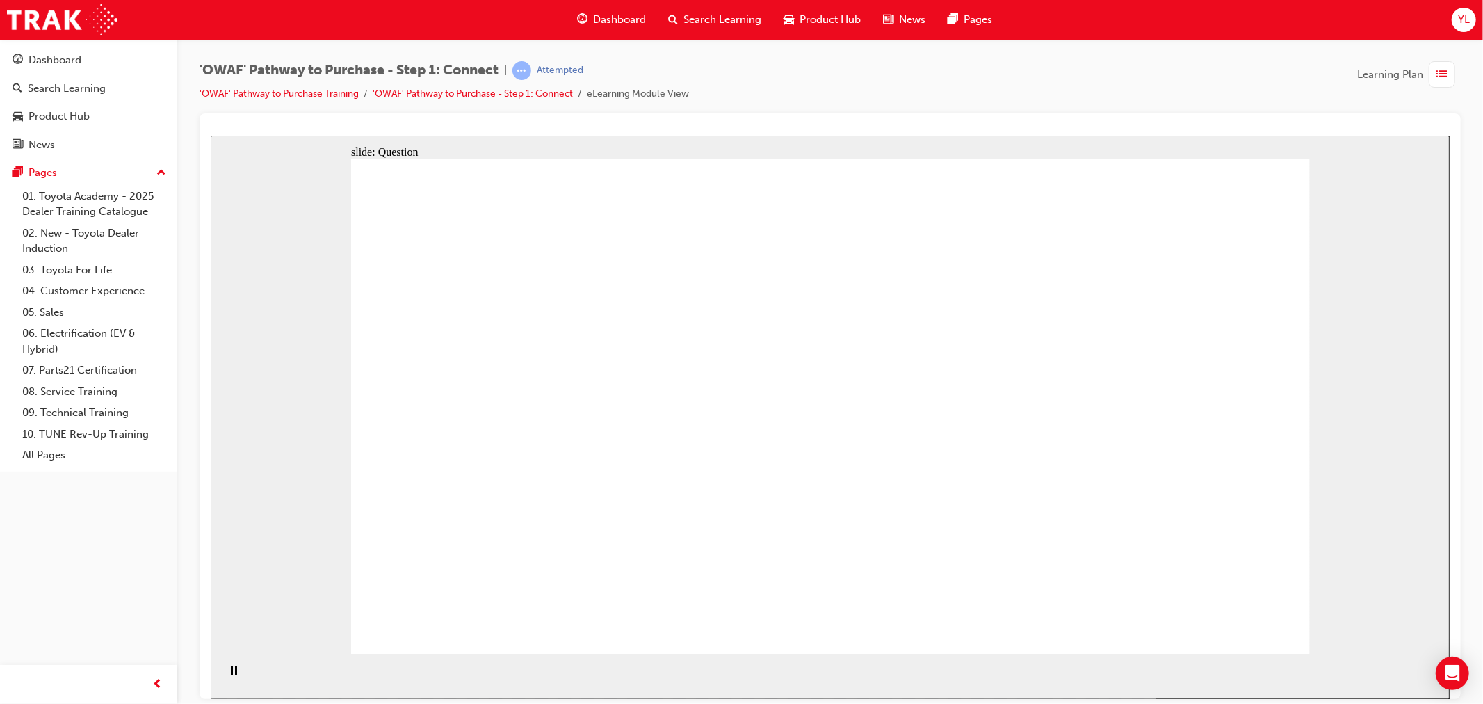
drag, startPoint x: 581, startPoint y: 561, endPoint x: 882, endPoint y: 355, distance: 365.1
drag, startPoint x: 748, startPoint y: 603, endPoint x: 1103, endPoint y: 337, distance: 443.7
drag, startPoint x: 883, startPoint y: 563, endPoint x: 560, endPoint y: 414, distance: 356.0
drag, startPoint x: 1047, startPoint y: 499, endPoint x: 829, endPoint y: 410, distance: 235.4
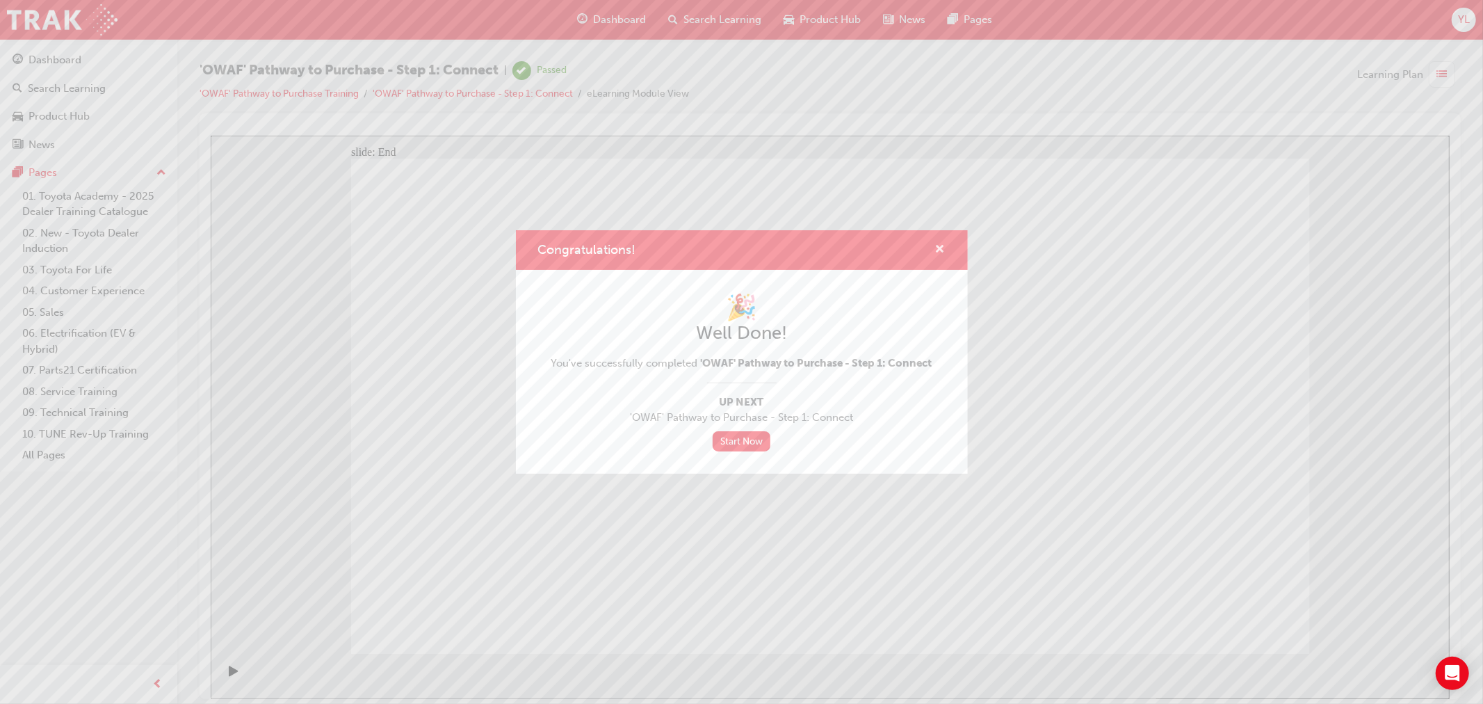
click at [941, 248] on span "cross-icon" at bounding box center [940, 250] width 10 height 13
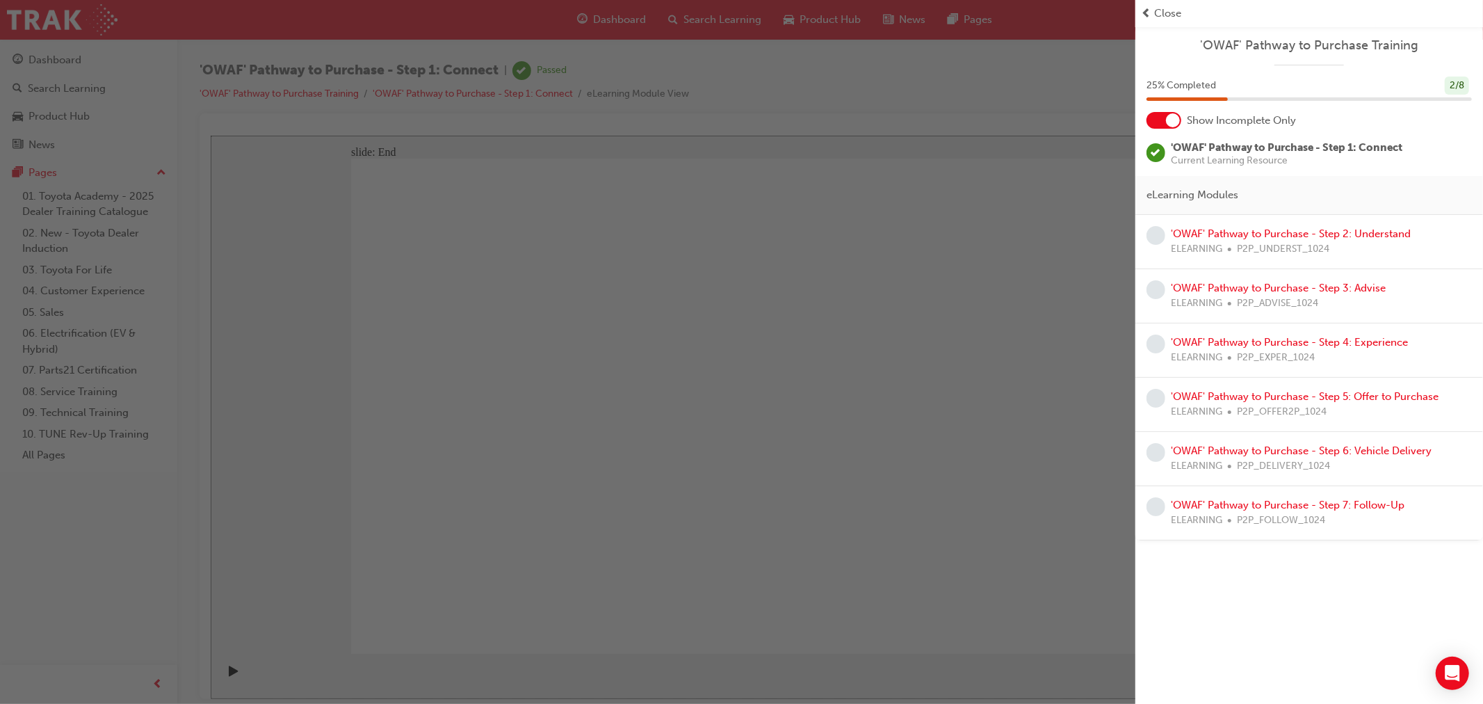
click at [73, 65] on div "button" at bounding box center [568, 352] width 1136 height 704
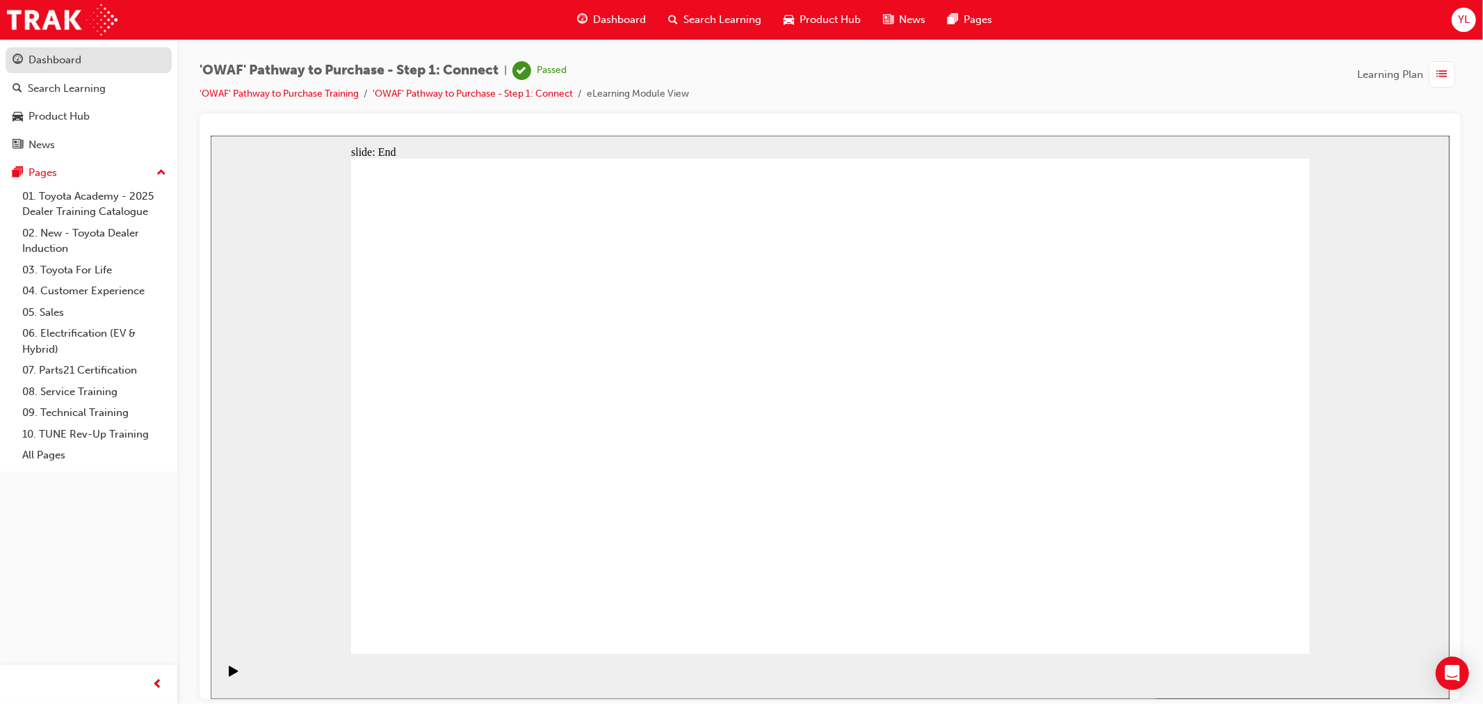
click at [59, 65] on div "Dashboard" at bounding box center [55, 60] width 53 height 16
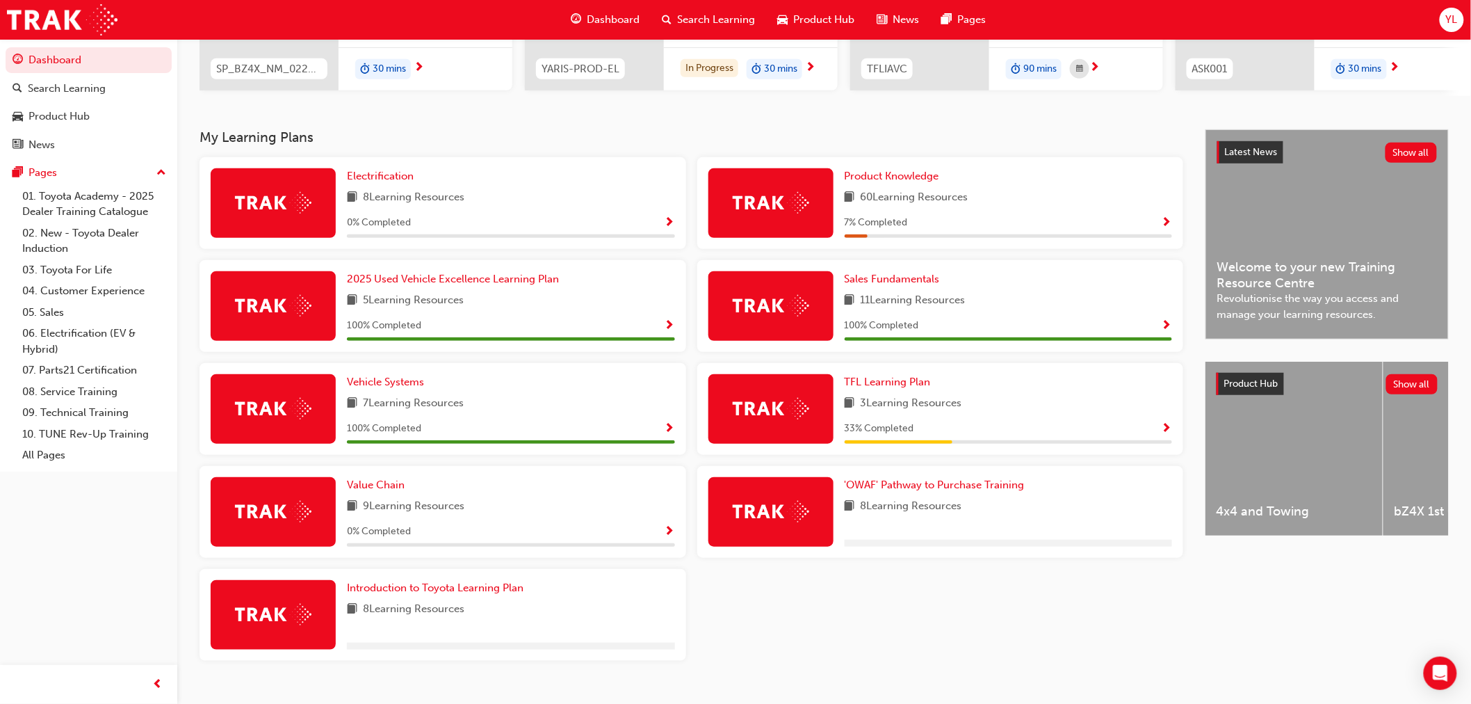
scroll to position [232, 0]
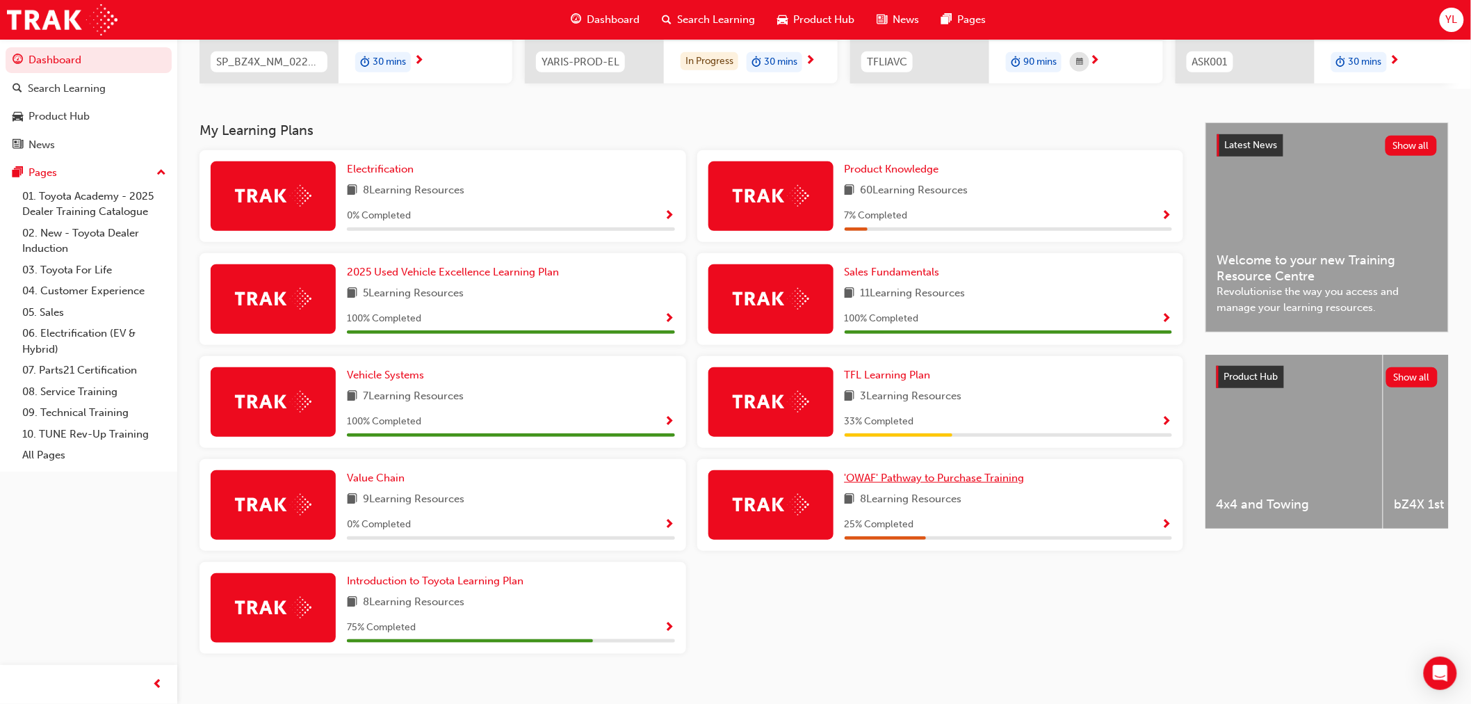
click at [901, 483] on span "'OWAF' Pathway to Purchase Training" at bounding box center [935, 477] width 180 height 13
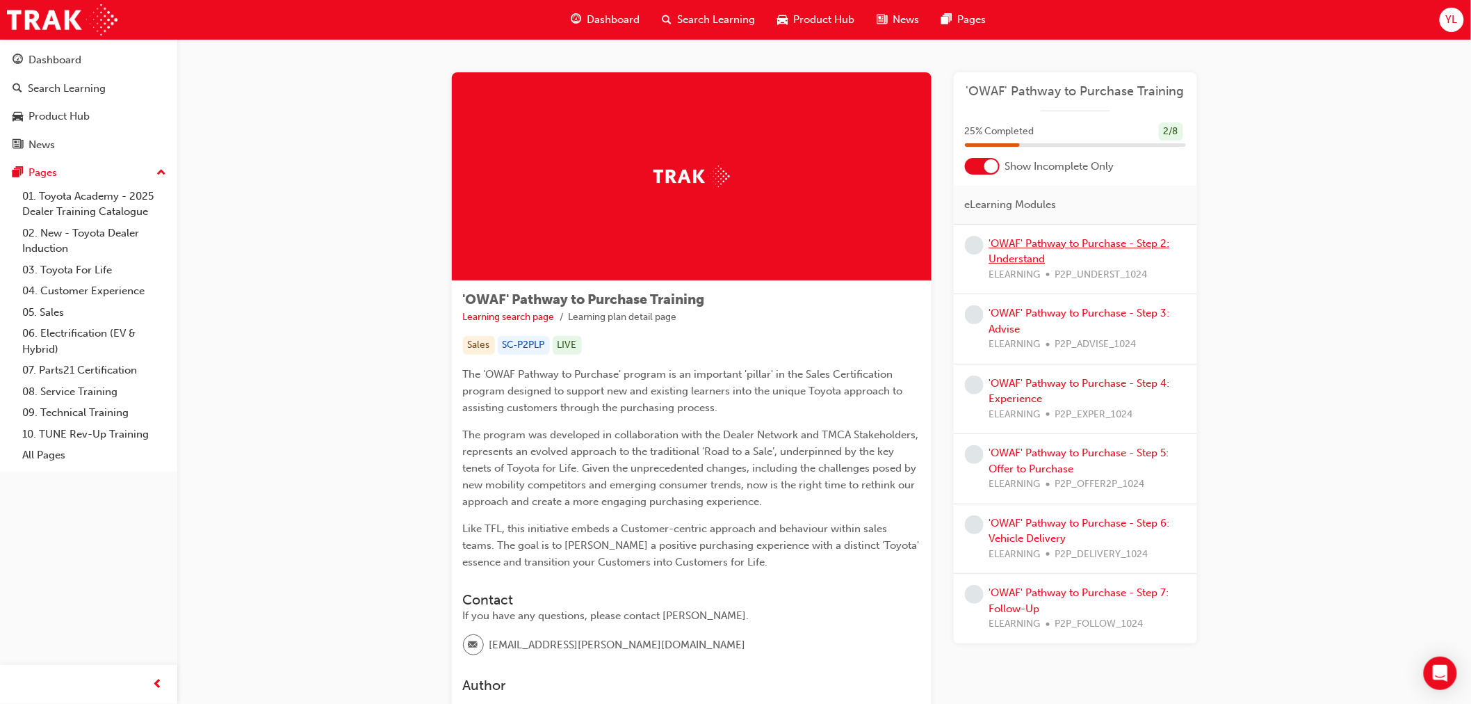
click at [1036, 258] on link "'OWAF' Pathway to Purchase - Step 2: Understand" at bounding box center [1080, 251] width 181 height 29
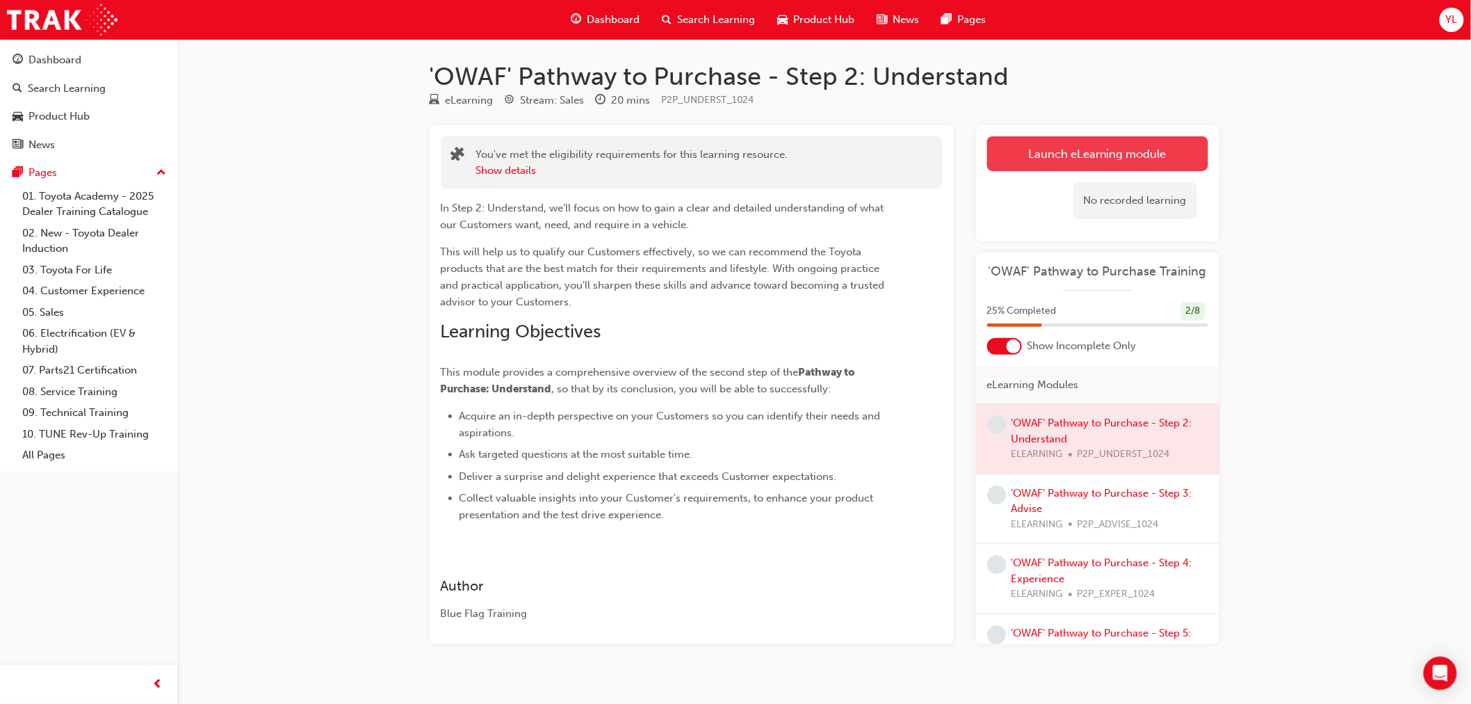
click at [1087, 153] on link "Launch eLearning module" at bounding box center [1097, 153] width 221 height 35
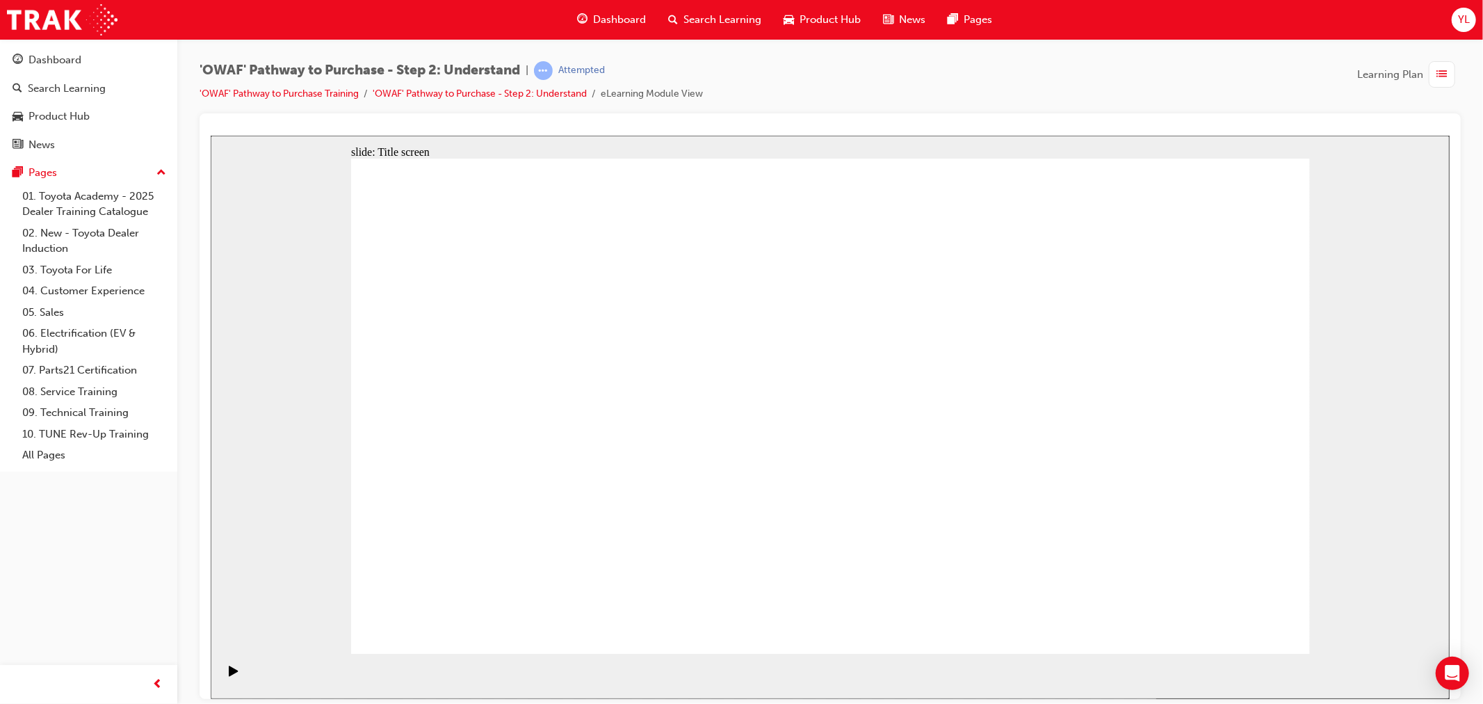
drag, startPoint x: 965, startPoint y: 403, endPoint x: 989, endPoint y: 389, distance: 27.7
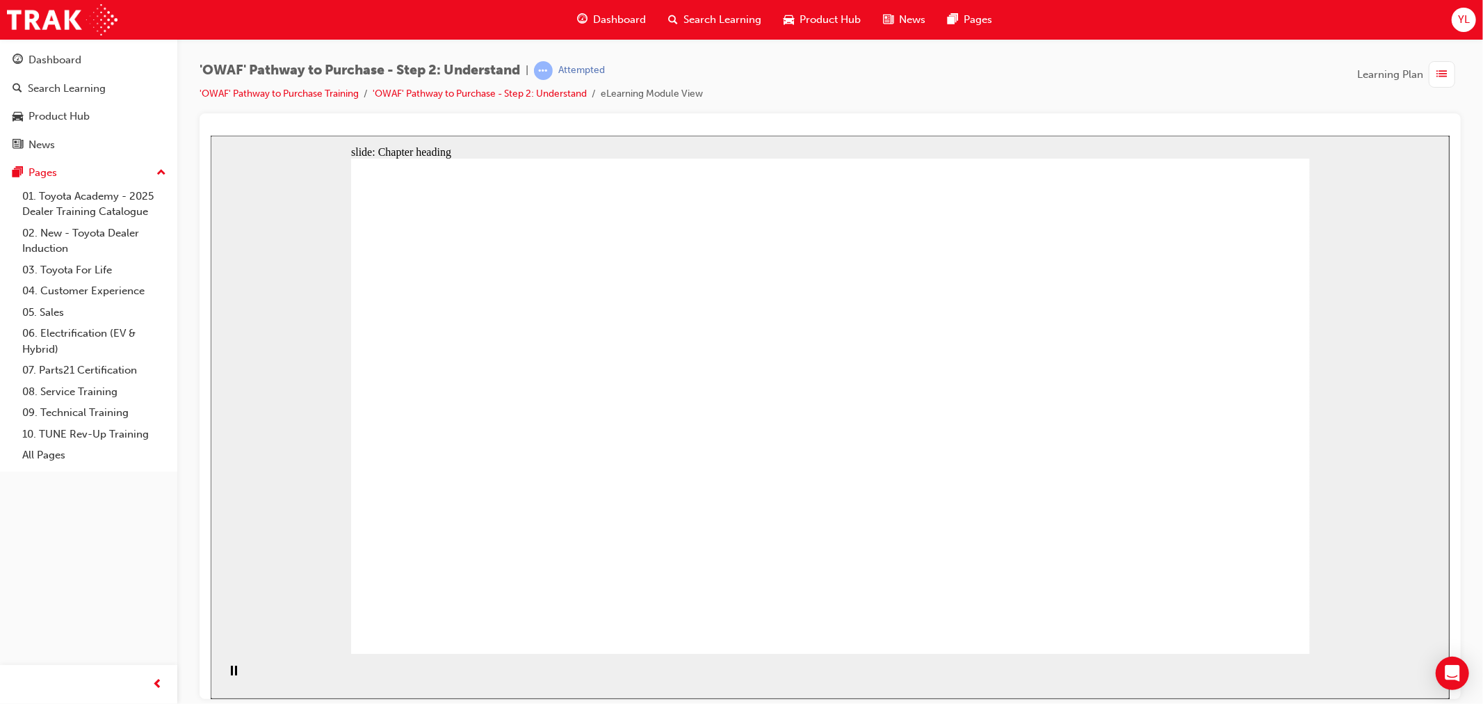
drag, startPoint x: 481, startPoint y: 315, endPoint x: 486, endPoint y: 332, distance: 18.1
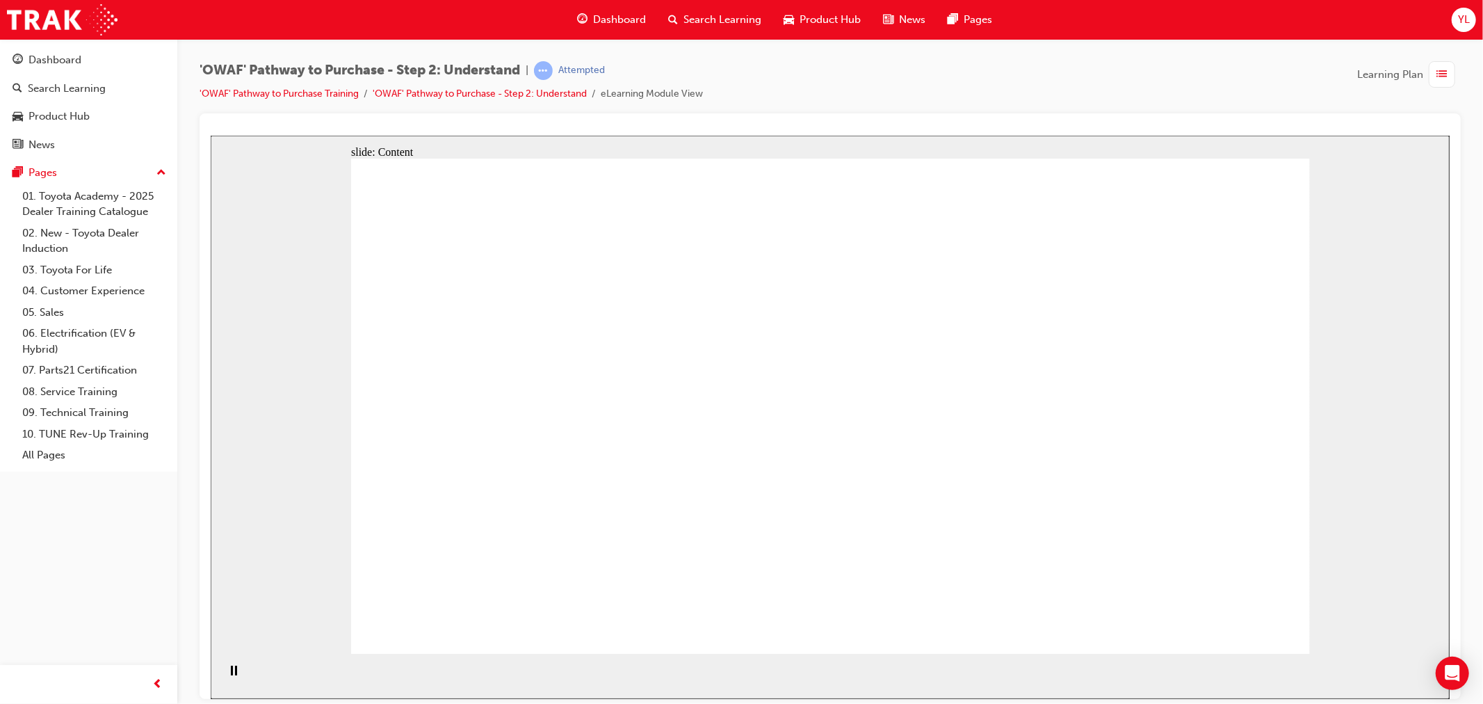
drag, startPoint x: 1217, startPoint y: 626, endPoint x: 1231, endPoint y: 606, distance: 23.9
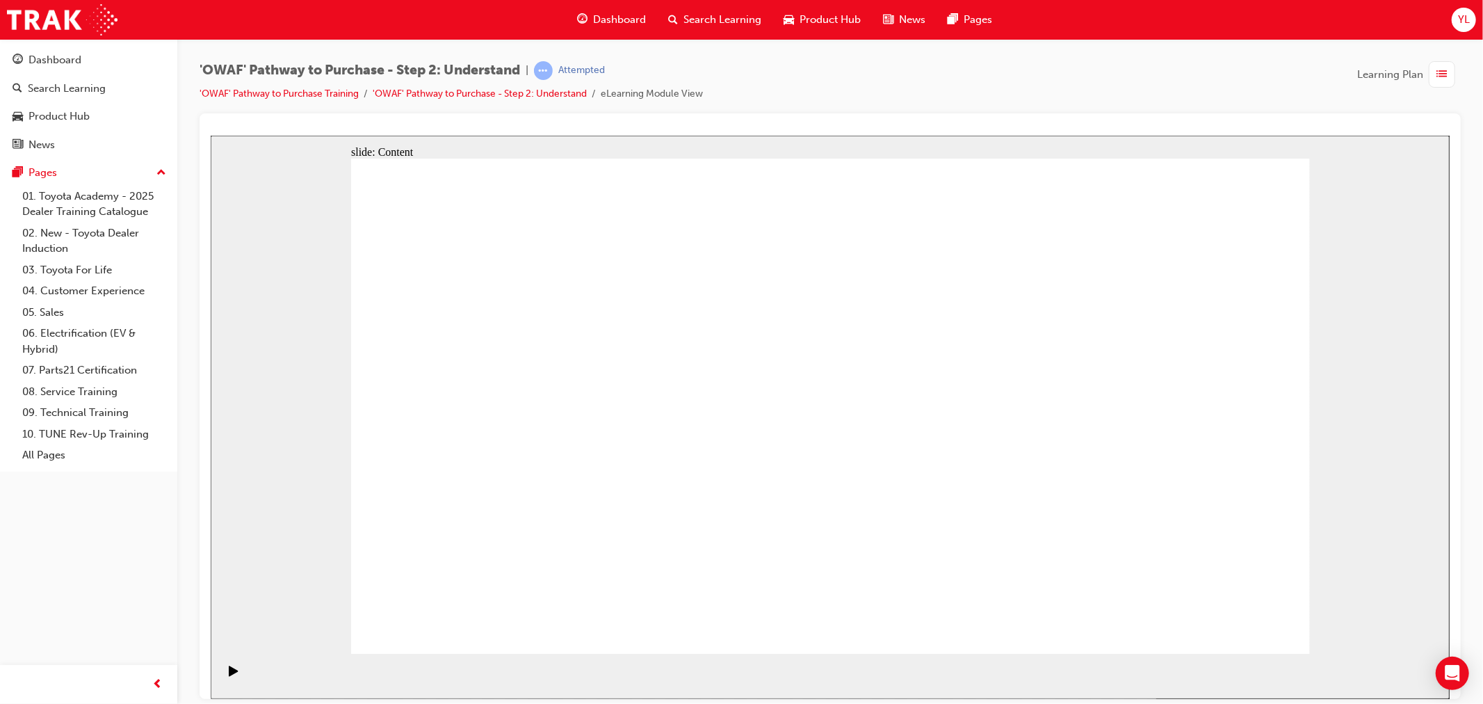
drag, startPoint x: 994, startPoint y: 368, endPoint x: 1075, endPoint y: 366, distance: 81.4
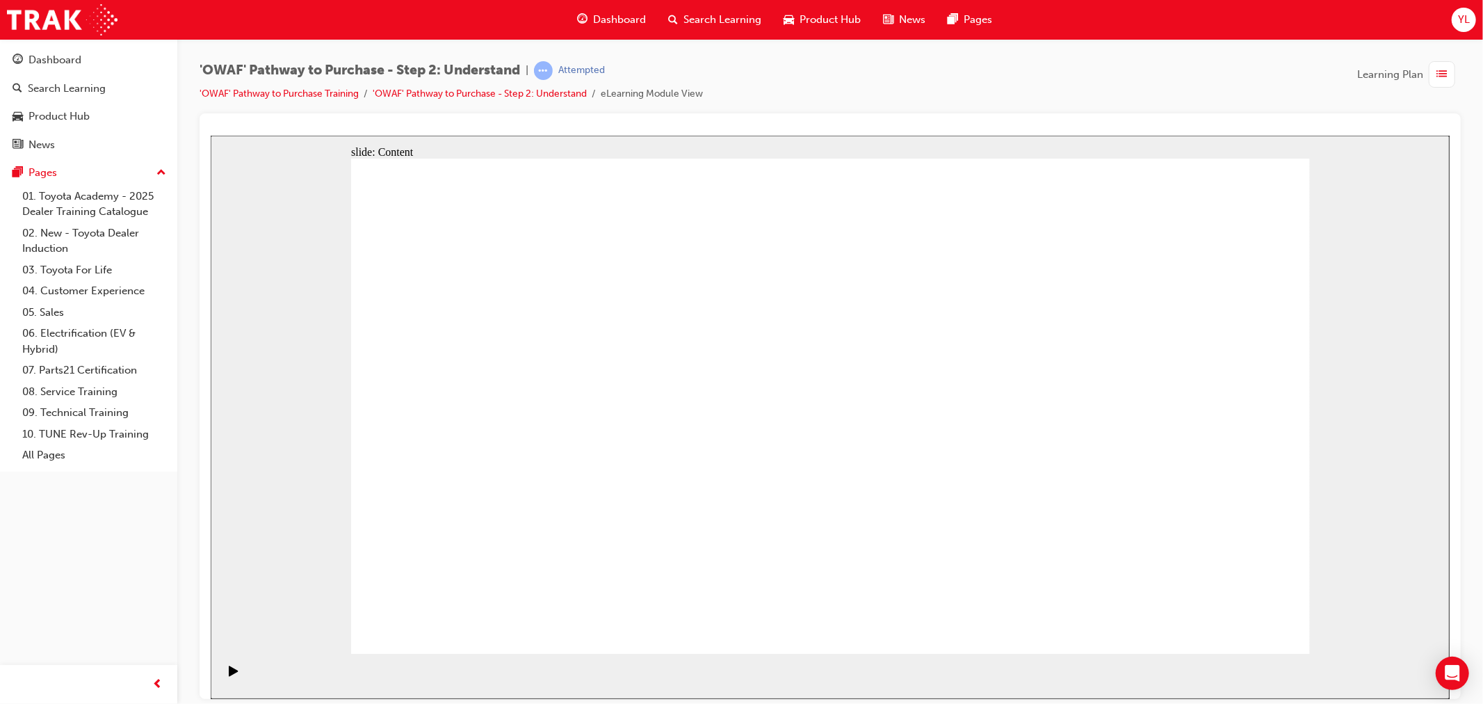
drag, startPoint x: 766, startPoint y: 544, endPoint x: 739, endPoint y: 544, distance: 26.4
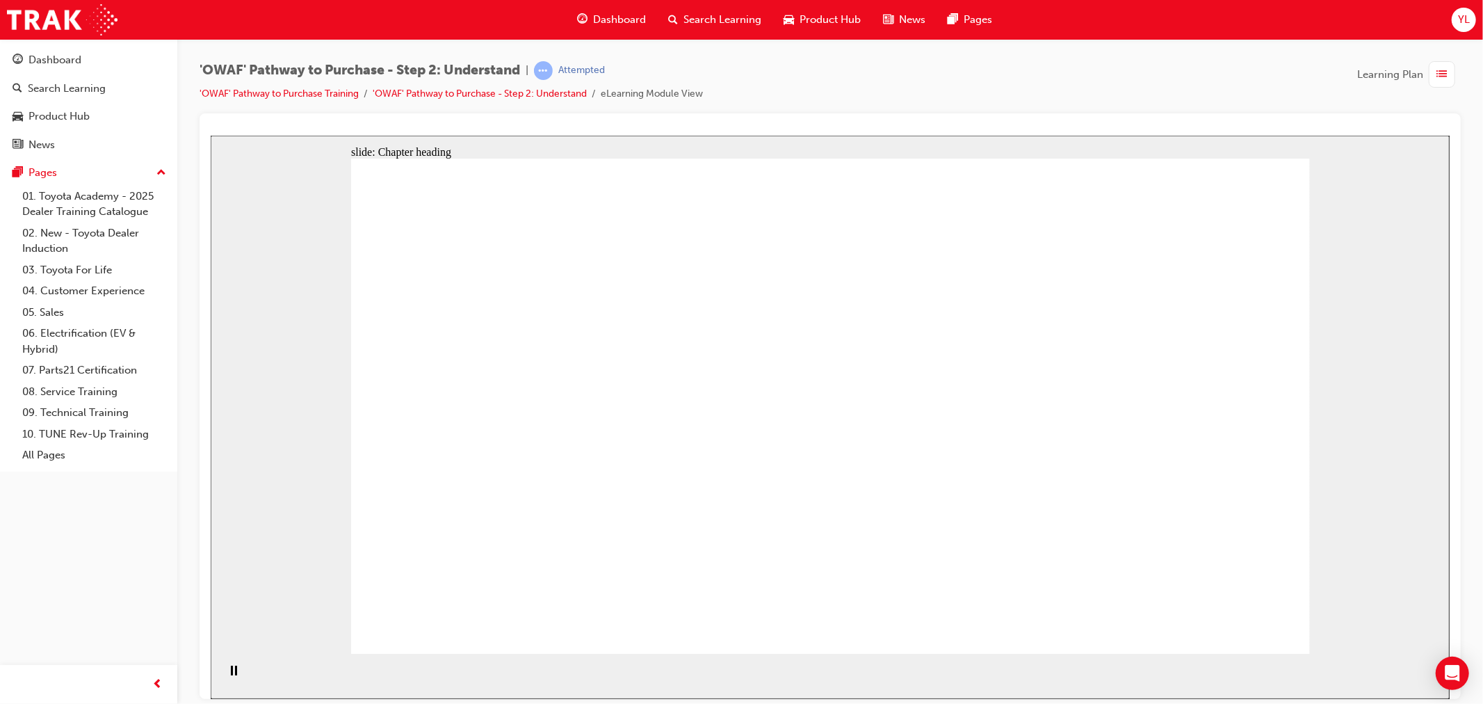
drag, startPoint x: 1182, startPoint y: 627, endPoint x: 1225, endPoint y: 619, distance: 43.9
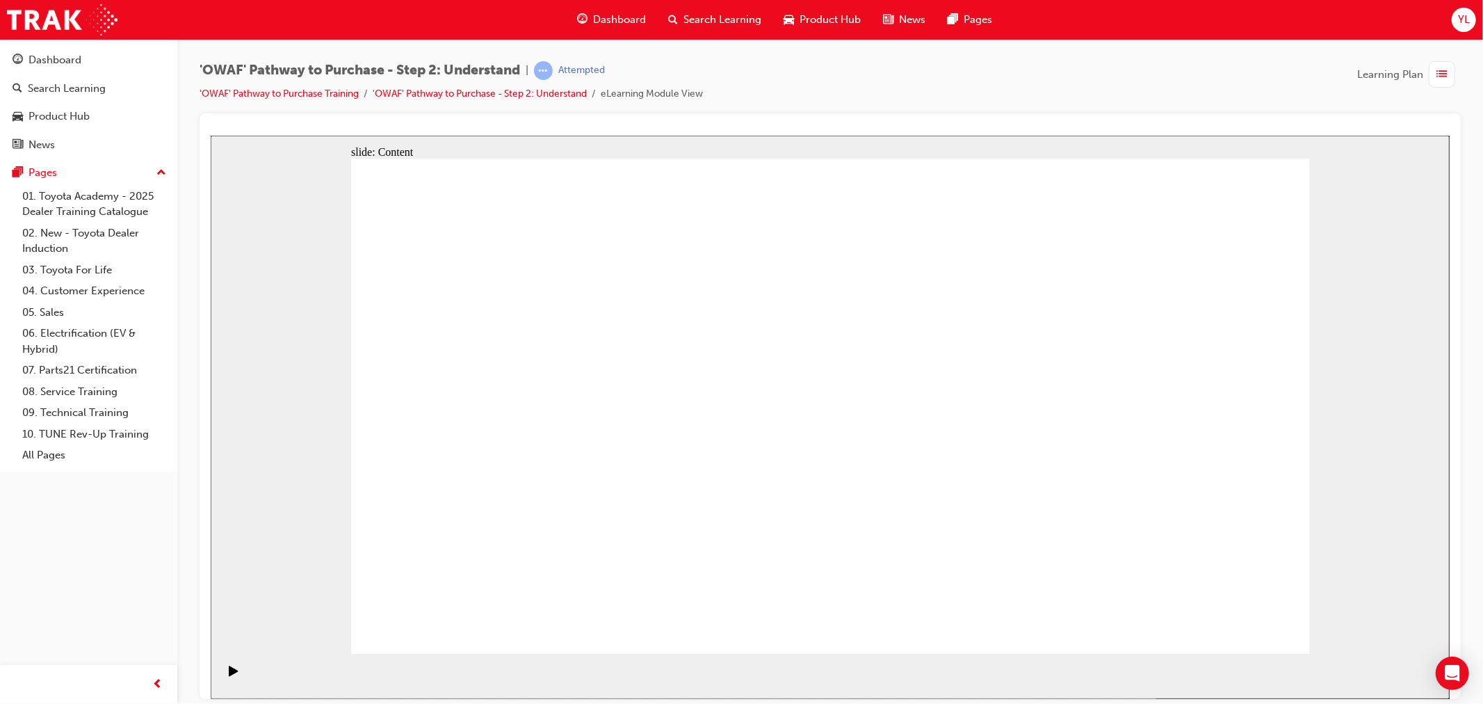
drag, startPoint x: 1275, startPoint y: 631, endPoint x: 1249, endPoint y: 602, distance: 38.4
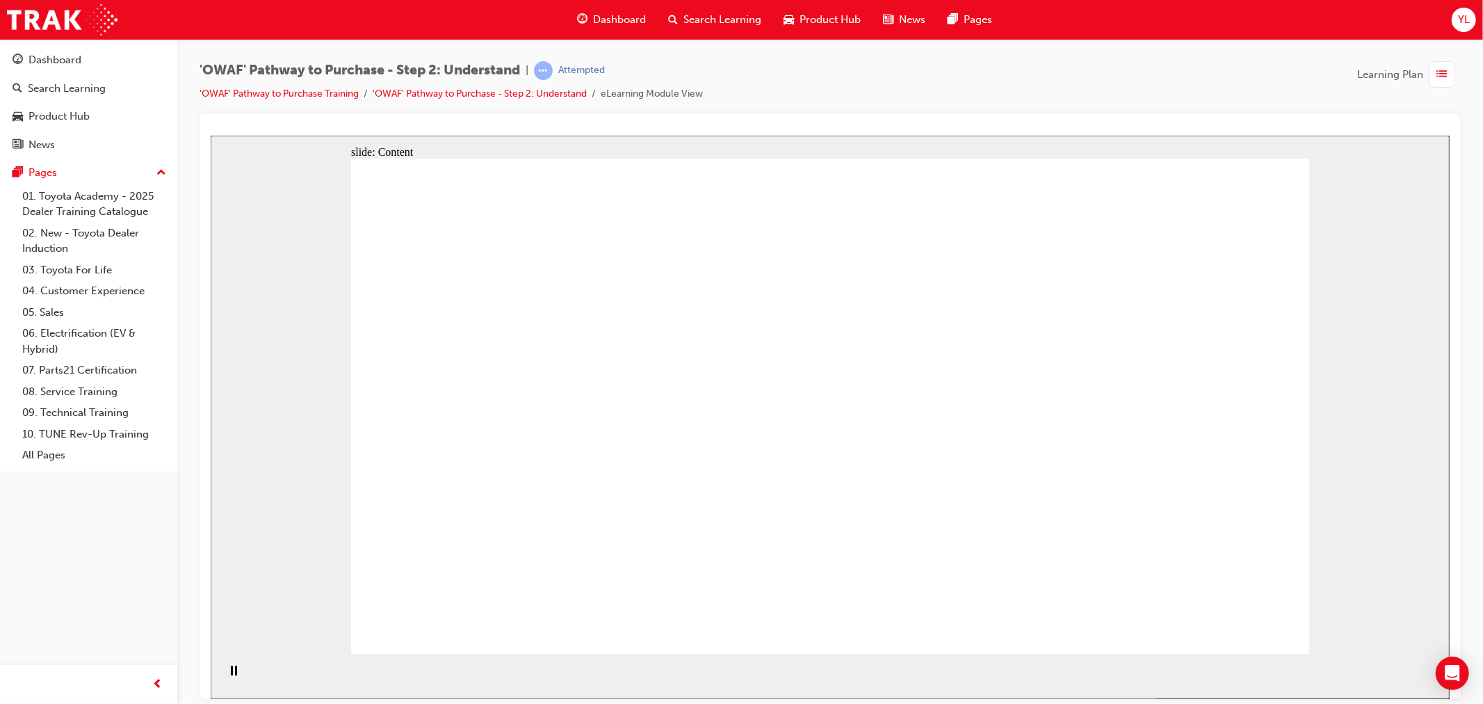
drag, startPoint x: 300, startPoint y: 243, endPoint x: 295, endPoint y: 230, distance: 13.7
click at [295, 230] on div "slide: Content Rectangle 2 Rectangle Rectangle 6 [PERSON_NAME] & [PERSON_NAME] …" at bounding box center [829, 416] width 1239 height 563
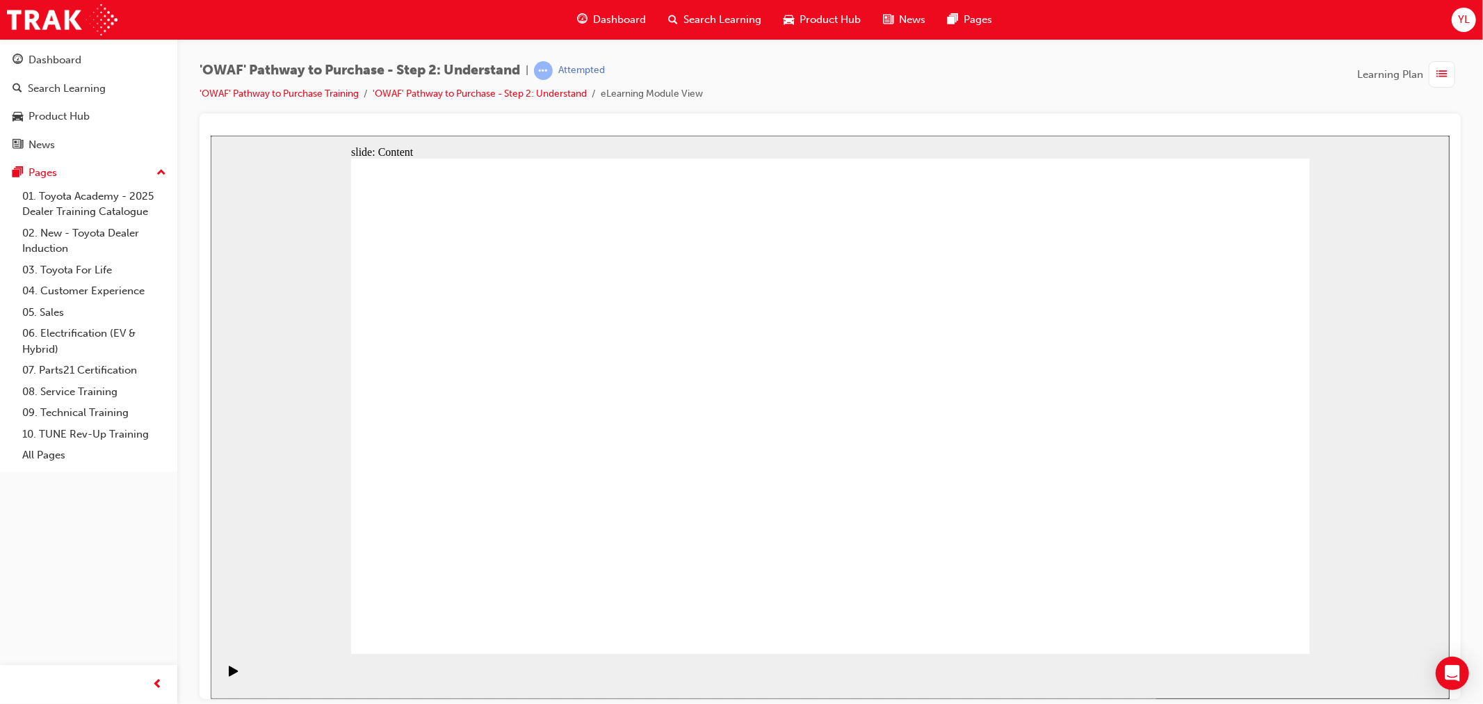
drag, startPoint x: 1263, startPoint y: 595, endPoint x: 1258, endPoint y: 604, distance: 10.9
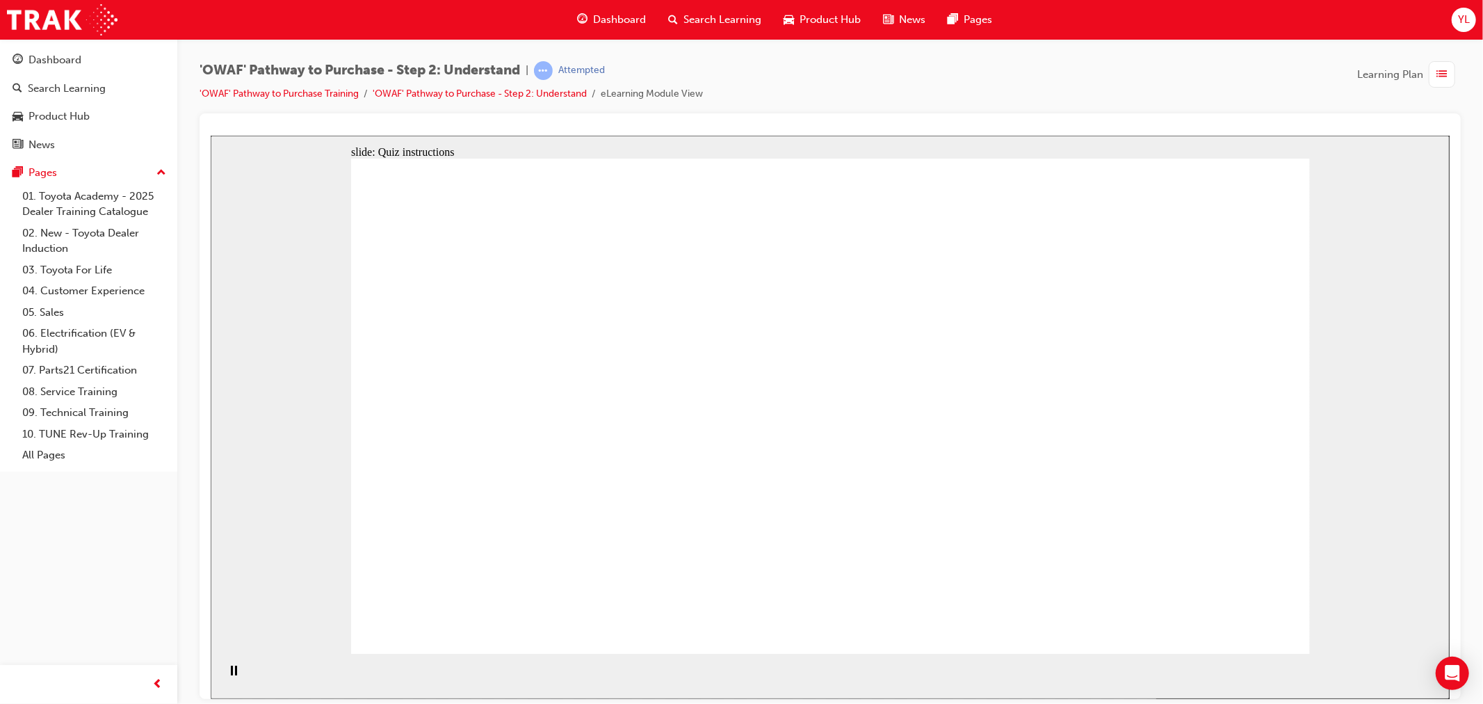
drag, startPoint x: 1102, startPoint y: 502, endPoint x: 848, endPoint y: 504, distance: 254.5
drag, startPoint x: 1116, startPoint y: 503, endPoint x: 542, endPoint y: 506, distance: 573.7
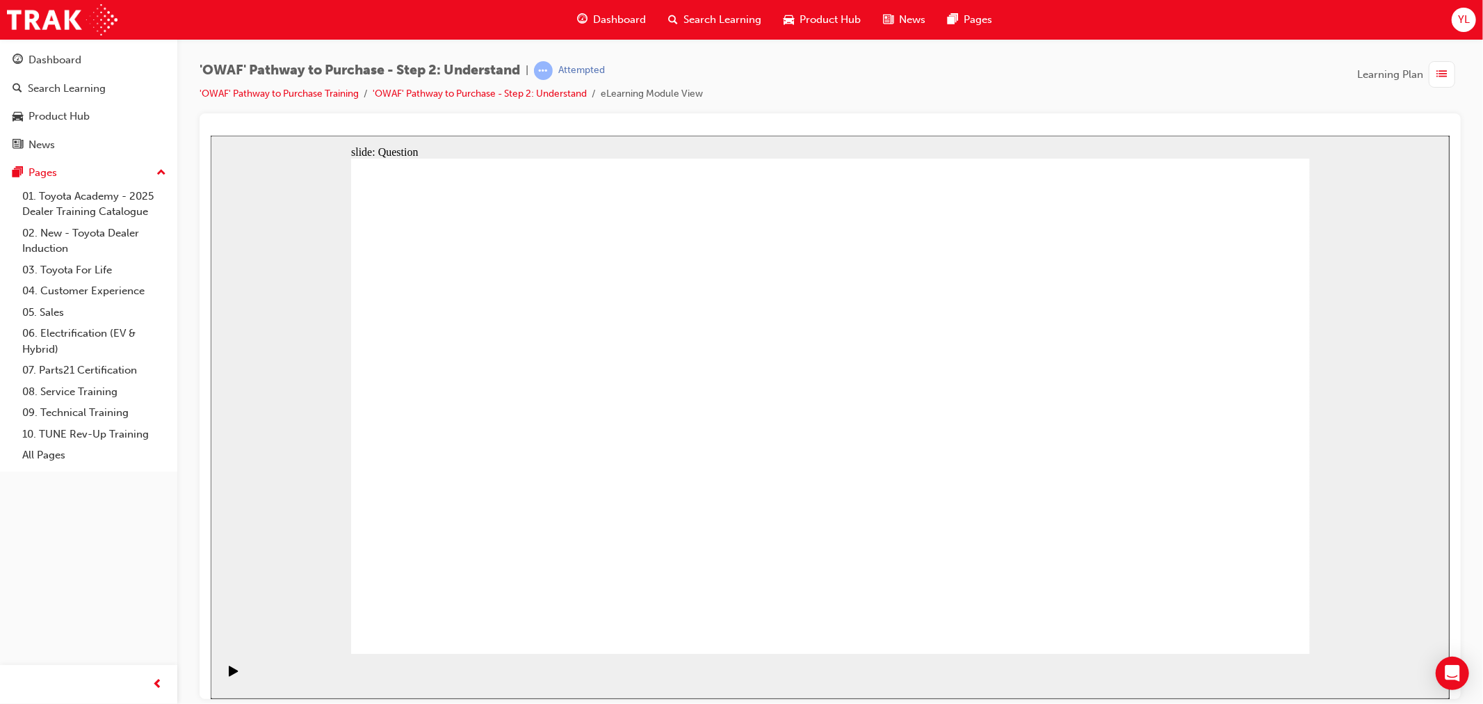
drag, startPoint x: 1140, startPoint y: 488, endPoint x: 810, endPoint y: 472, distance: 330.7
drag, startPoint x: 1177, startPoint y: 490, endPoint x: 874, endPoint y: 477, distance: 303.5
drag, startPoint x: 1163, startPoint y: 492, endPoint x: 862, endPoint y: 488, distance: 300.4
drag, startPoint x: 1090, startPoint y: 449, endPoint x: 434, endPoint y: 435, distance: 655.9
drag, startPoint x: 1069, startPoint y: 514, endPoint x: 497, endPoint y: 487, distance: 572.9
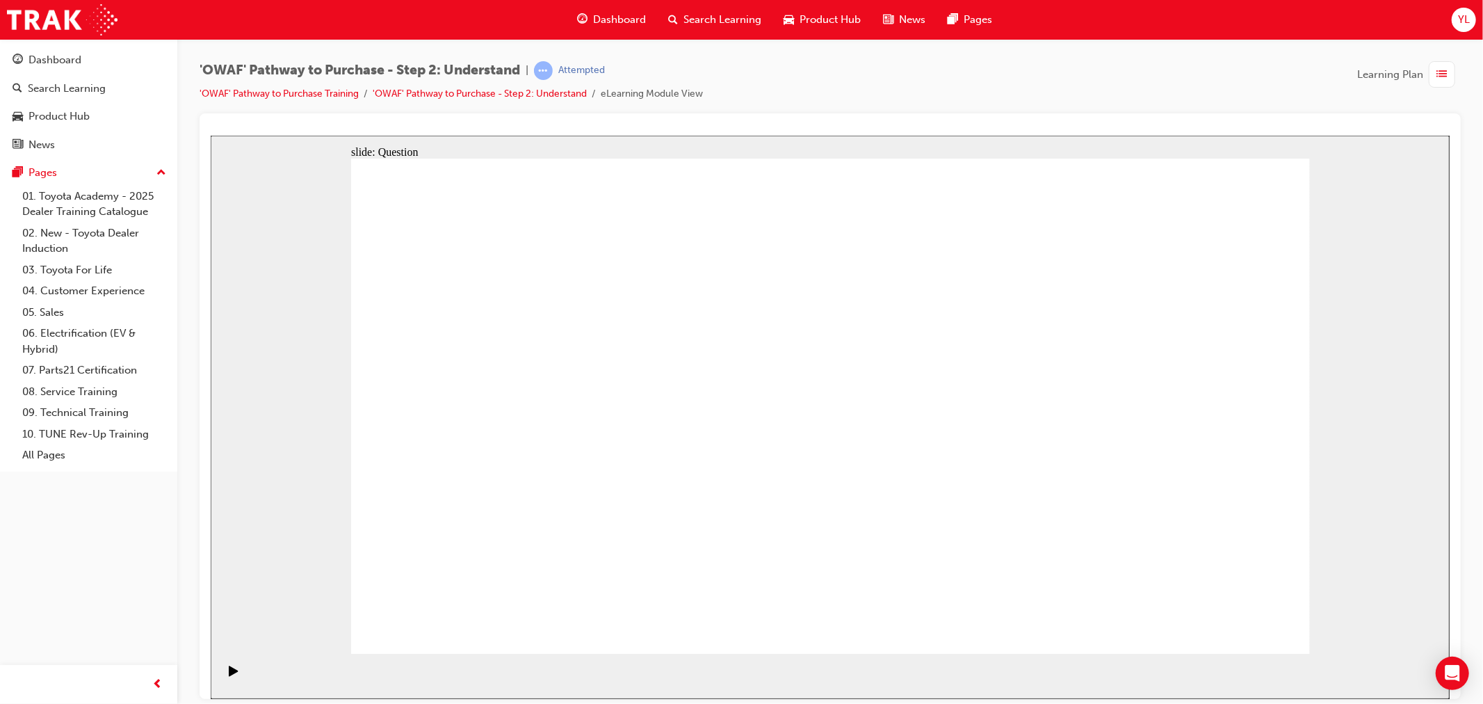
drag, startPoint x: 1053, startPoint y: 515, endPoint x: 452, endPoint y: 515, distance: 600.8
drag, startPoint x: 574, startPoint y: 497, endPoint x: 626, endPoint y: 338, distance: 167.4
drag, startPoint x: 762, startPoint y: 519, endPoint x: 835, endPoint y: 366, distance: 169.5
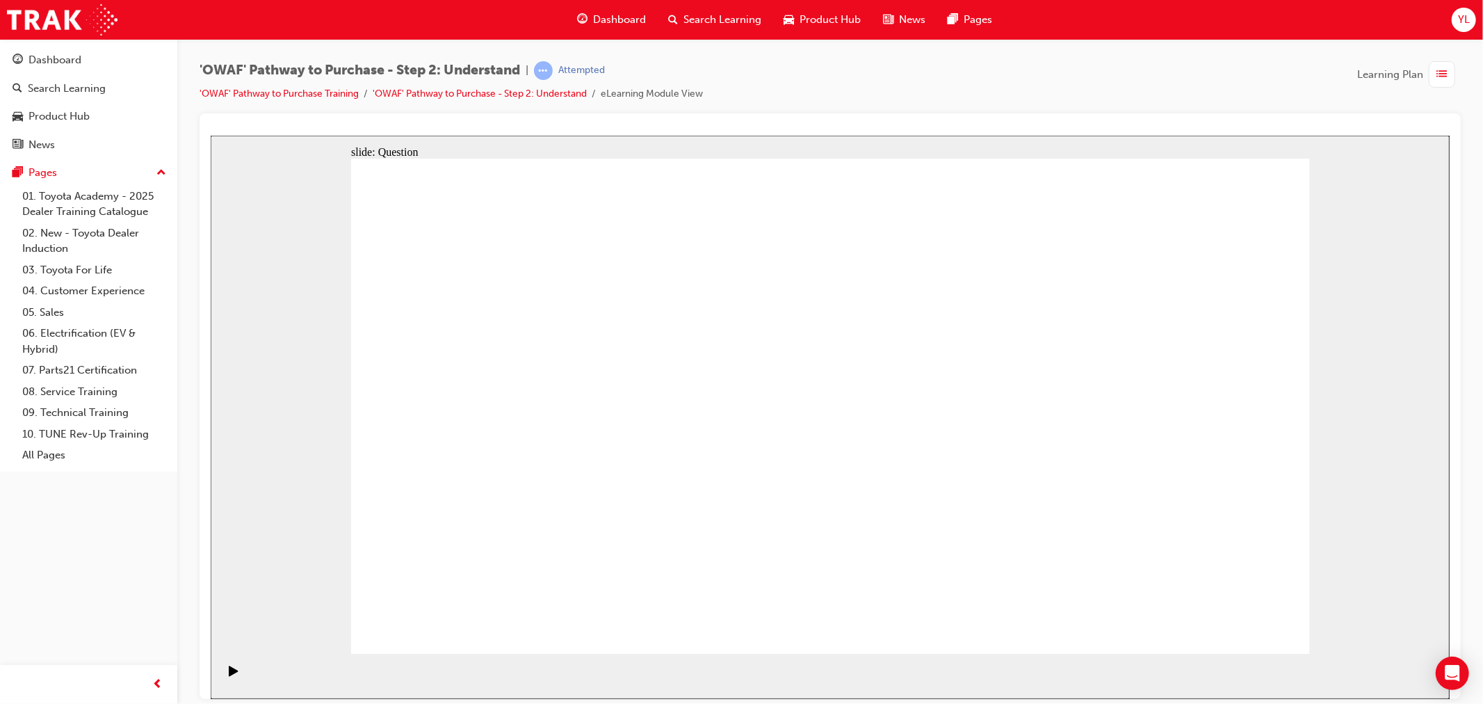
drag, startPoint x: 912, startPoint y: 560, endPoint x: 1033, endPoint y: 376, distance: 220.8
drag, startPoint x: 1038, startPoint y: 357, endPoint x: 1028, endPoint y: 376, distance: 21.5
drag, startPoint x: 1089, startPoint y: 550, endPoint x: 855, endPoint y: 396, distance: 280.2
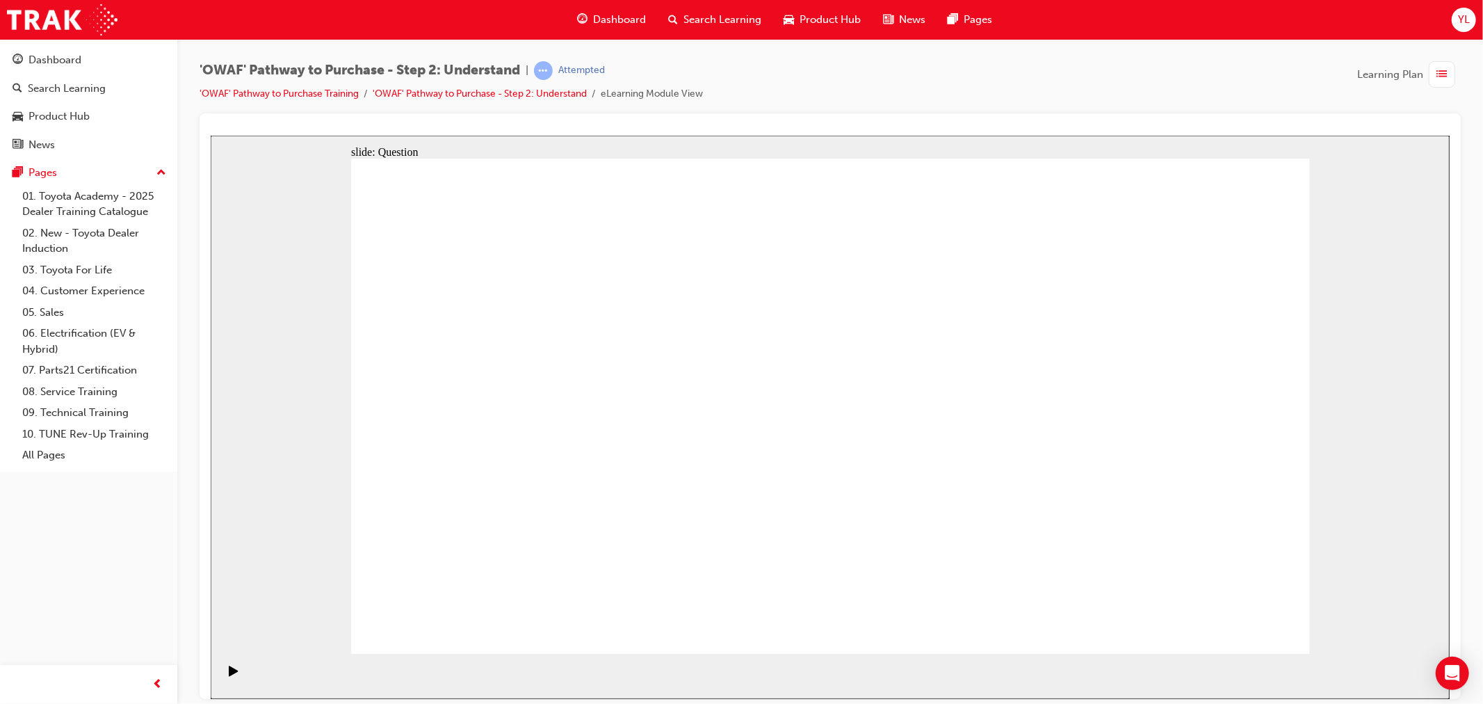
drag, startPoint x: 931, startPoint y: 624, endPoint x: 1036, endPoint y: 380, distance: 265.1
checkbox input "true"
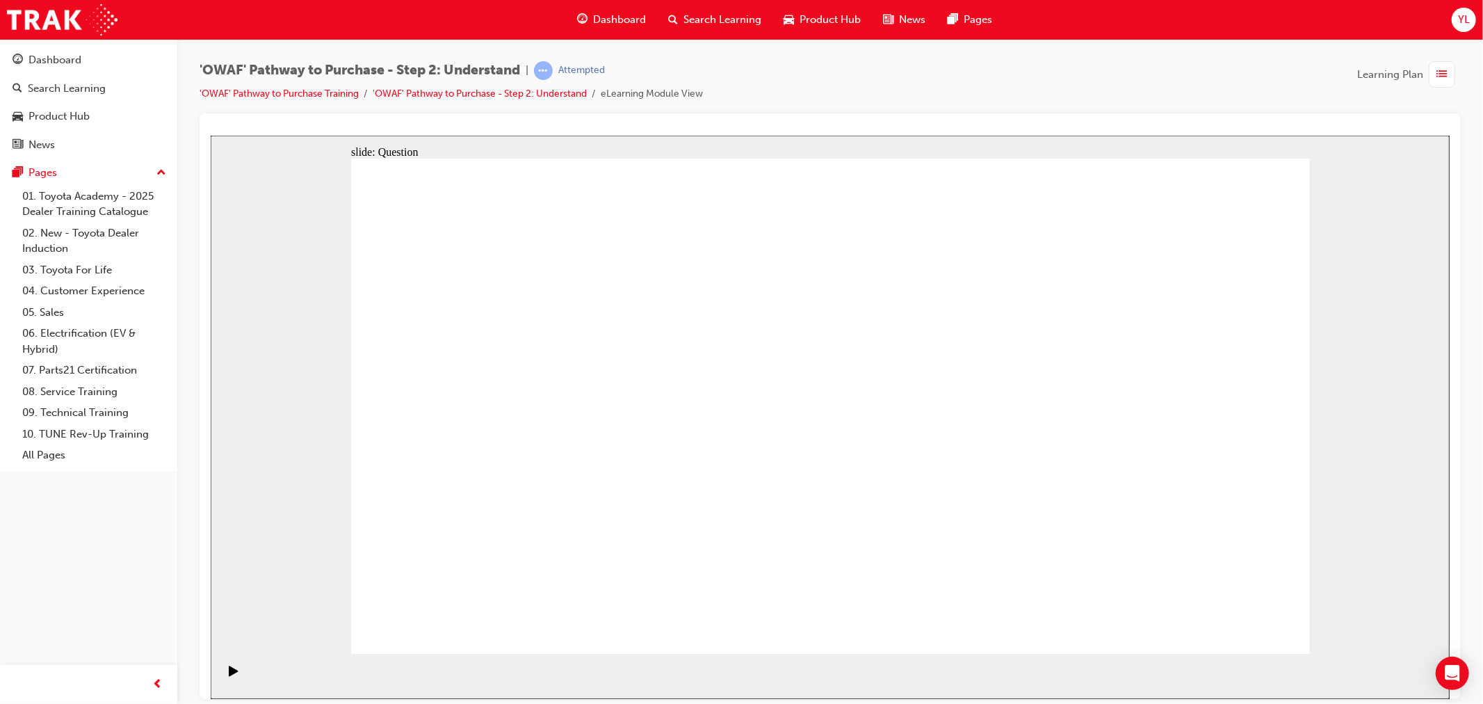
checkbox input "true"
drag, startPoint x: 938, startPoint y: 459, endPoint x: 1025, endPoint y: 459, distance: 86.9
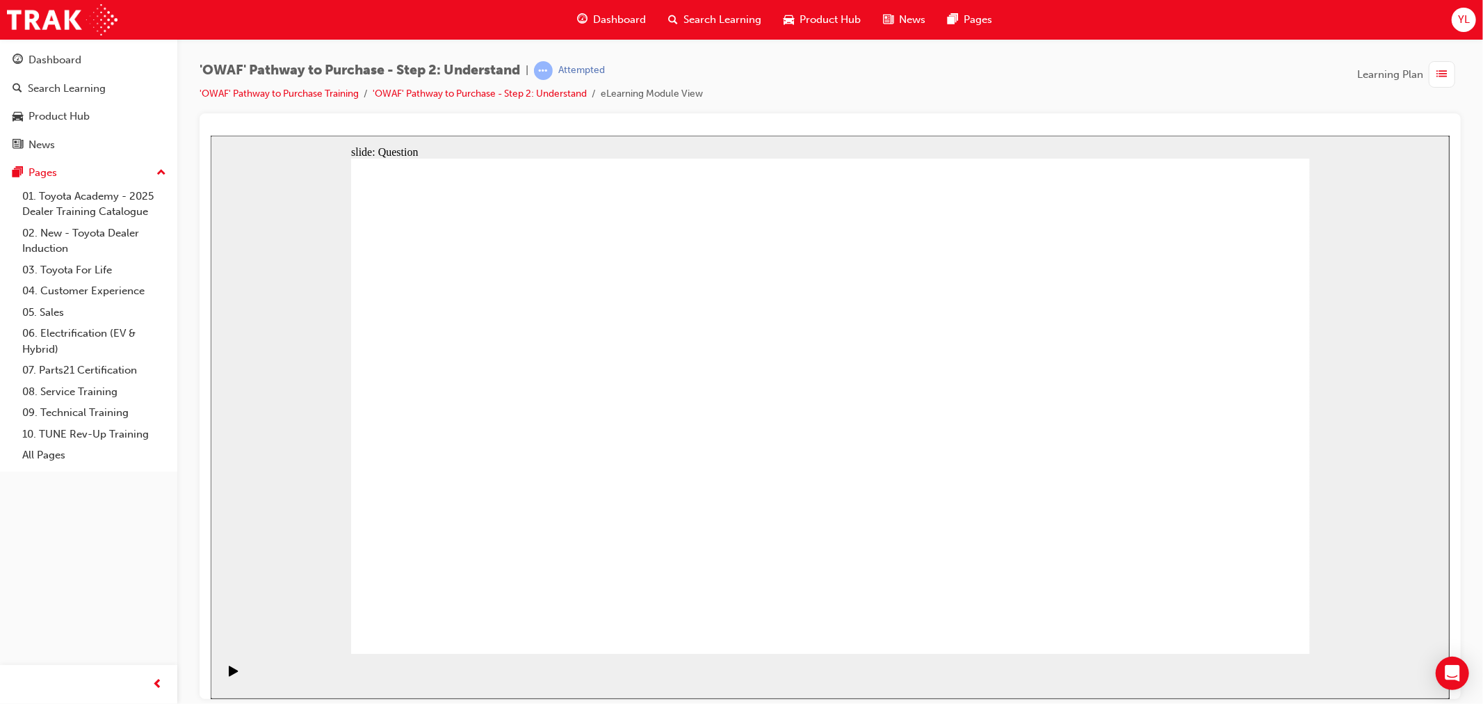
checkbox input "true"
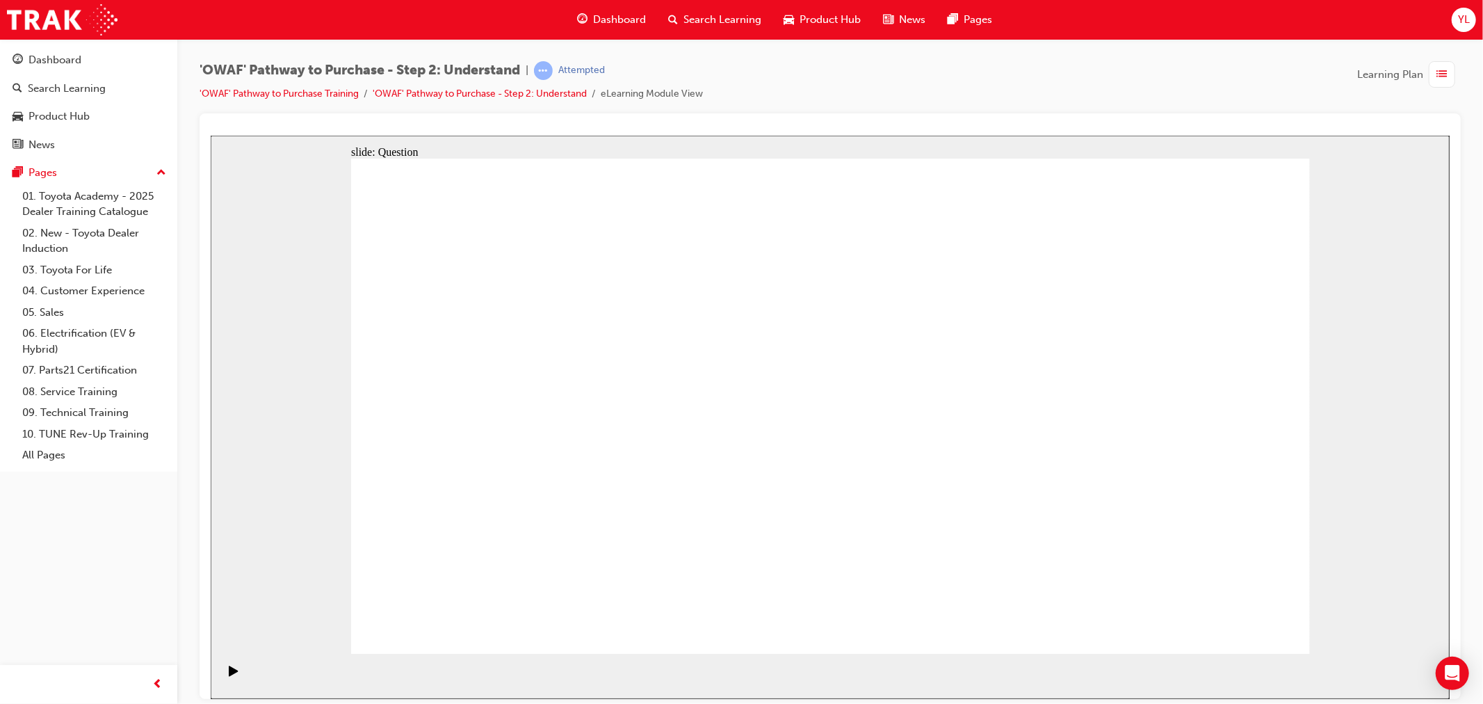
radio input "true"
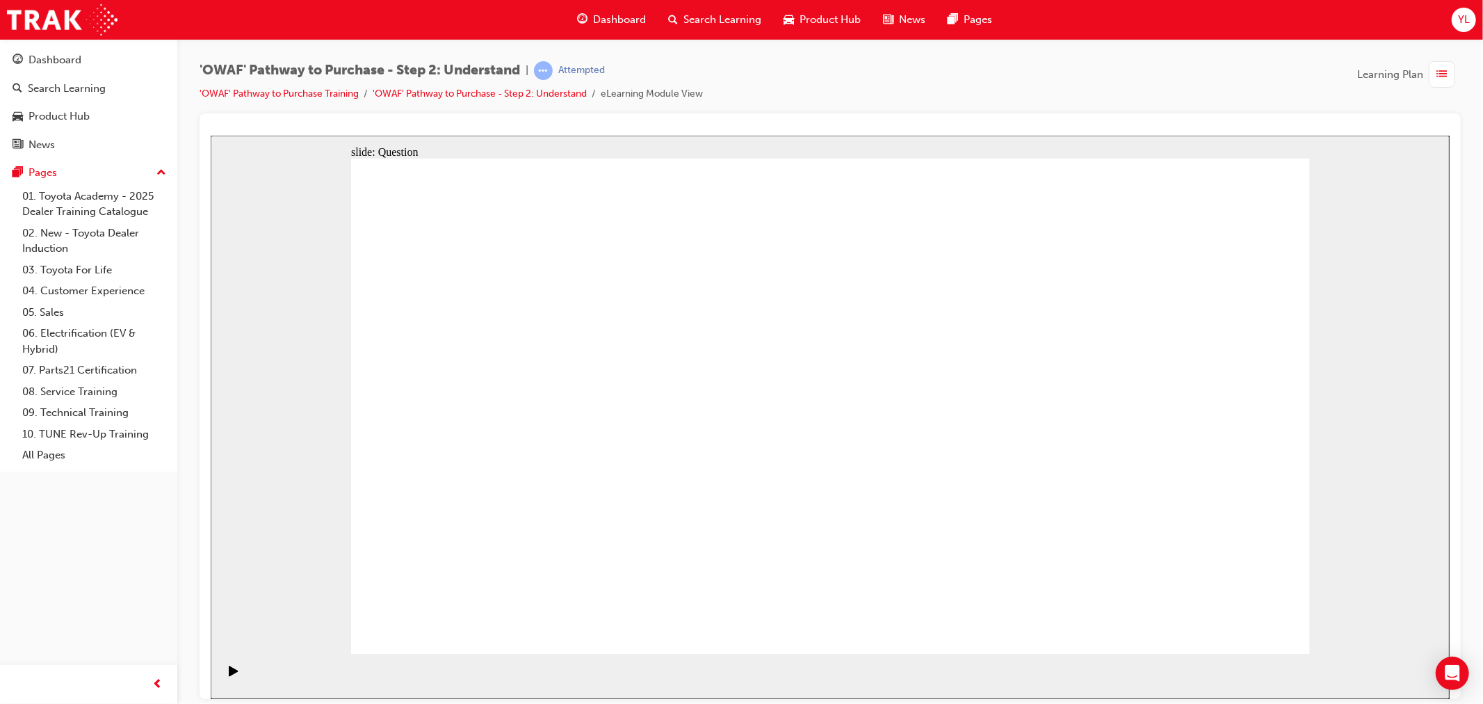
drag, startPoint x: 451, startPoint y: 452, endPoint x: 458, endPoint y: 380, distance: 72.0
drag, startPoint x: 451, startPoint y: 362, endPoint x: 1031, endPoint y: 547, distance: 608.1
drag, startPoint x: 540, startPoint y: 380, endPoint x: 830, endPoint y: 567, distance: 344.7
drag, startPoint x: 624, startPoint y: 386, endPoint x: 566, endPoint y: 387, distance: 57.7
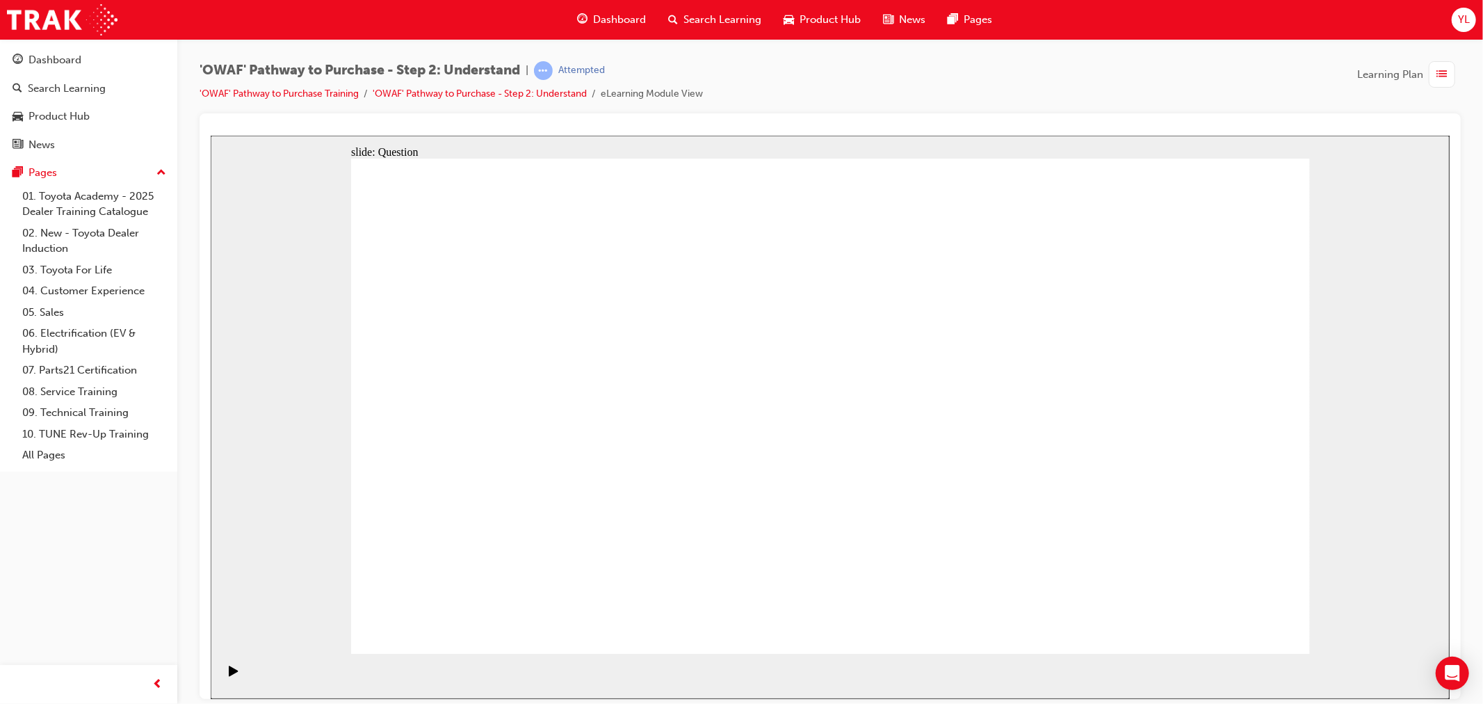
drag, startPoint x: 723, startPoint y: 372, endPoint x: 1106, endPoint y: 562, distance: 428.2
drag, startPoint x: 829, startPoint y: 387, endPoint x: 442, endPoint y: 541, distance: 417.0
drag, startPoint x: 1009, startPoint y: 374, endPoint x: 638, endPoint y: 563, distance: 416.4
drag, startPoint x: 928, startPoint y: 368, endPoint x: 577, endPoint y: 548, distance: 394.0
drag, startPoint x: 1088, startPoint y: 356, endPoint x: 890, endPoint y: 533, distance: 265.0
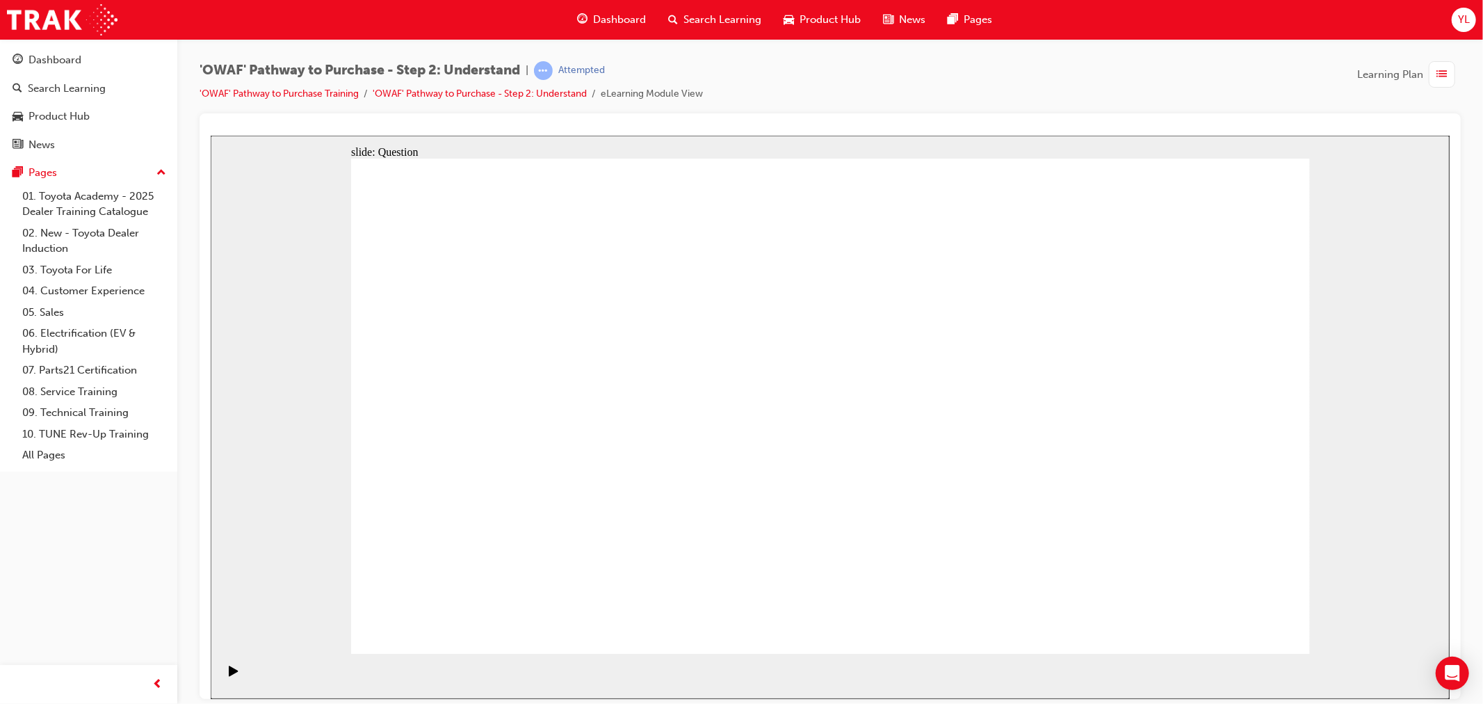
drag, startPoint x: 1208, startPoint y: 365, endPoint x: 664, endPoint y: 486, distance: 557.1
drag, startPoint x: 634, startPoint y: 368, endPoint x: 1206, endPoint y: 565, distance: 605.2
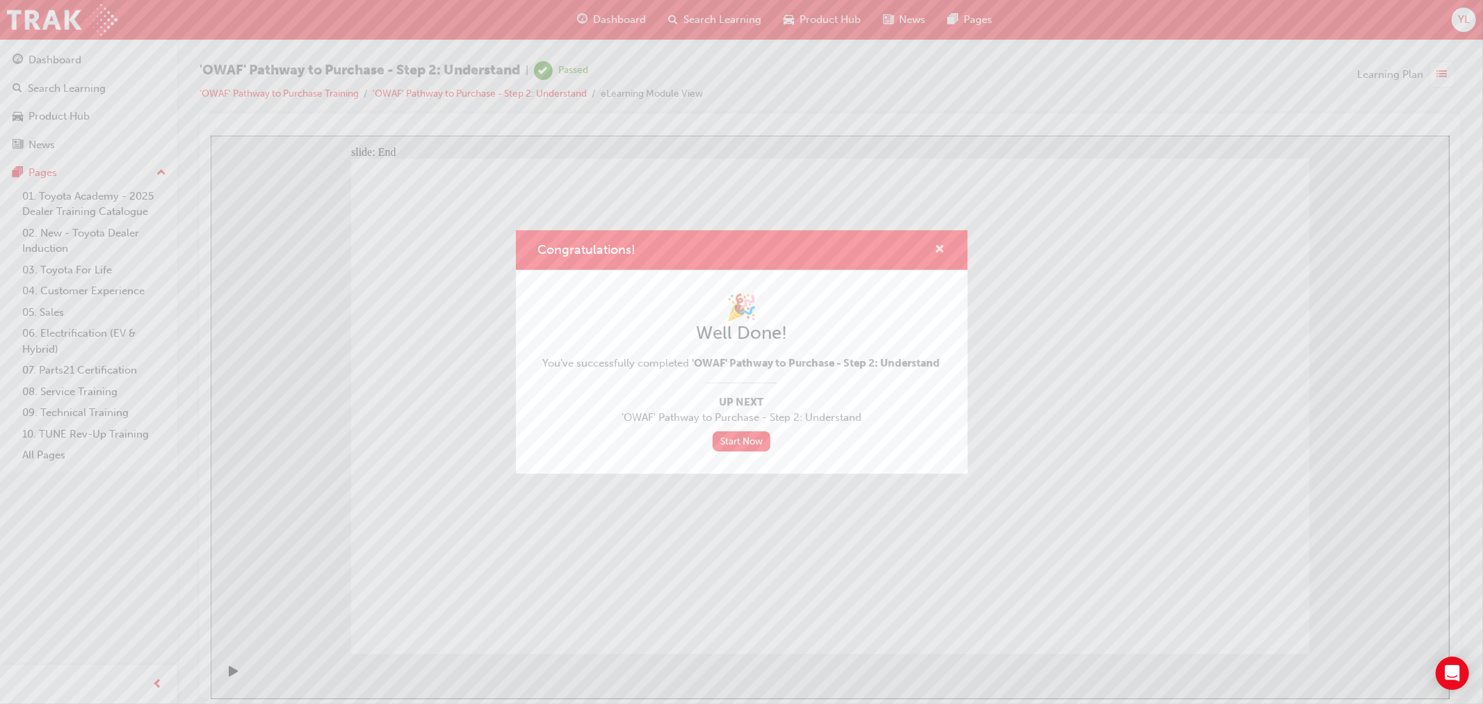
click at [940, 248] on span "cross-icon" at bounding box center [940, 250] width 10 height 13
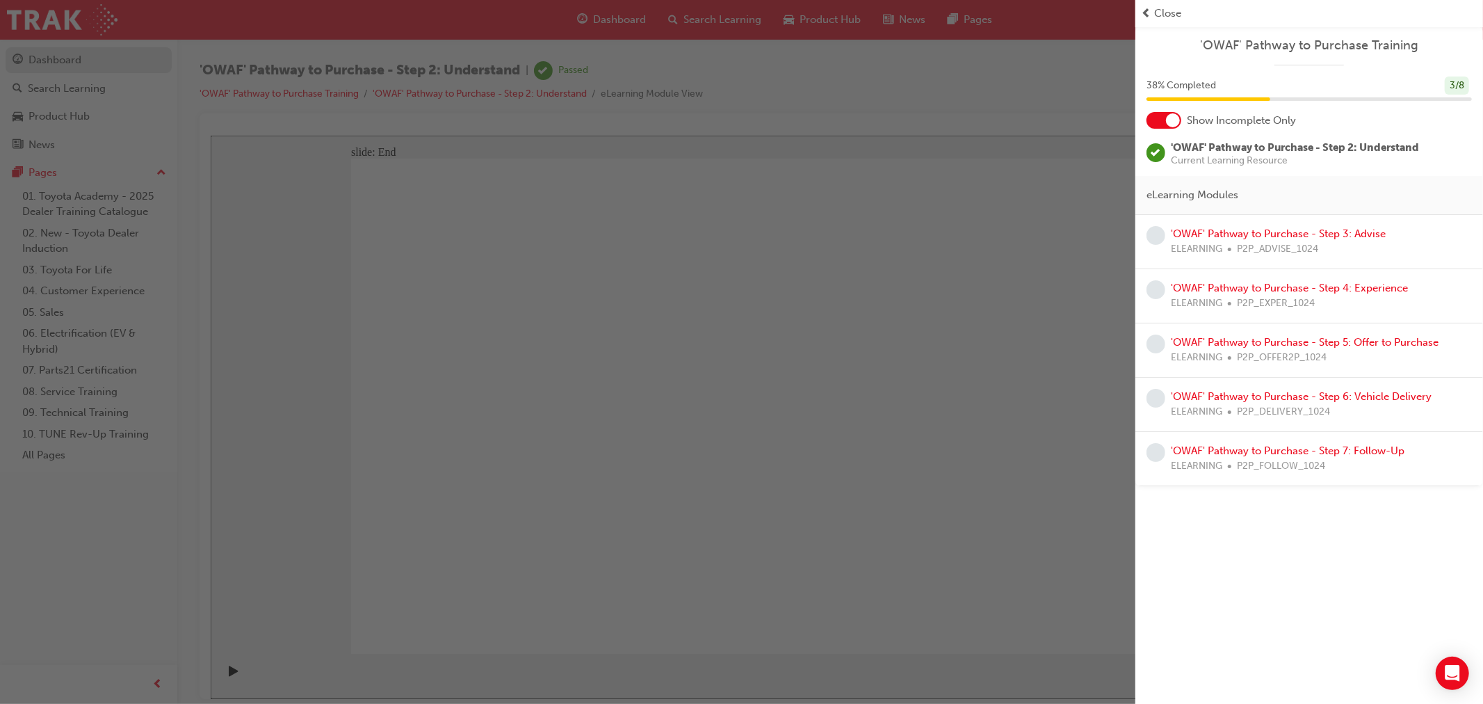
drag, startPoint x: 120, startPoint y: 78, endPoint x: 93, endPoint y: 70, distance: 27.7
click at [109, 75] on div "button" at bounding box center [568, 352] width 1136 height 704
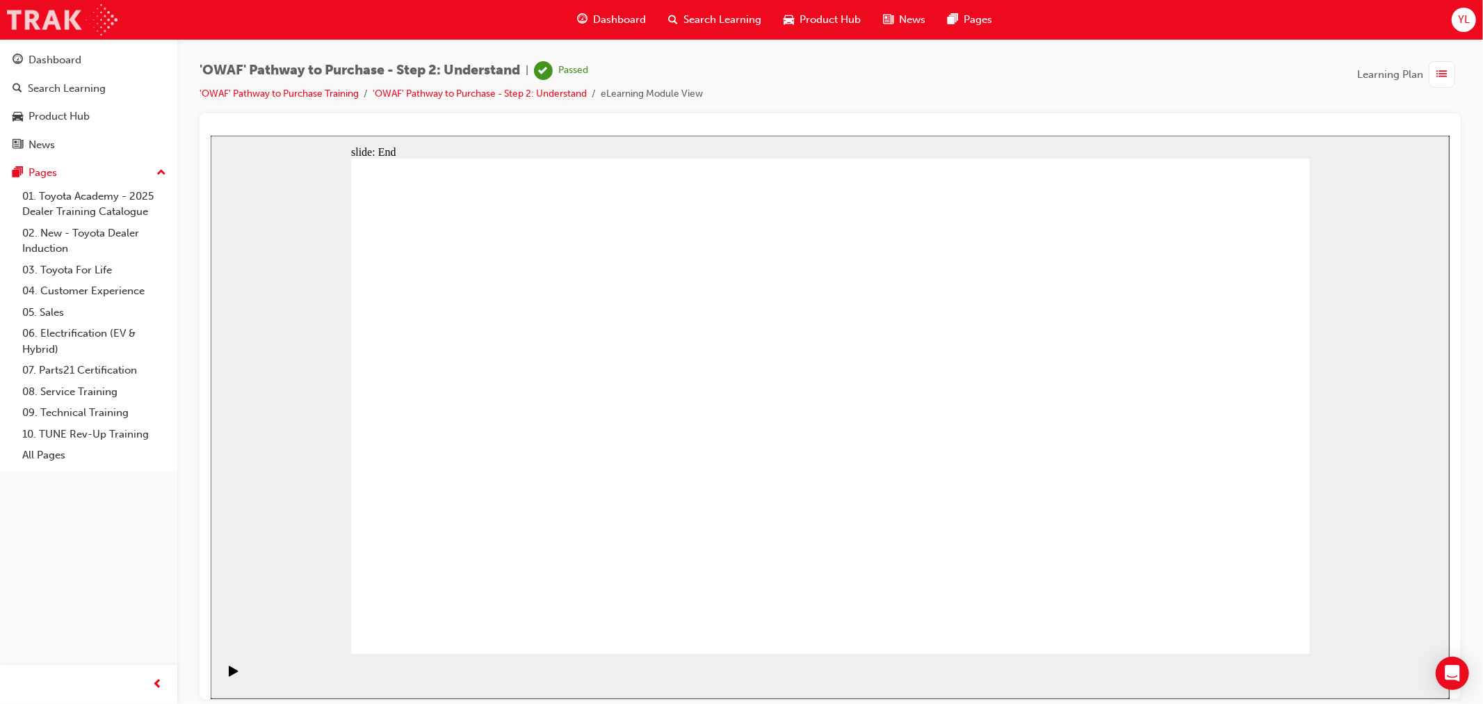
click at [56, 31] on img at bounding box center [62, 19] width 111 height 31
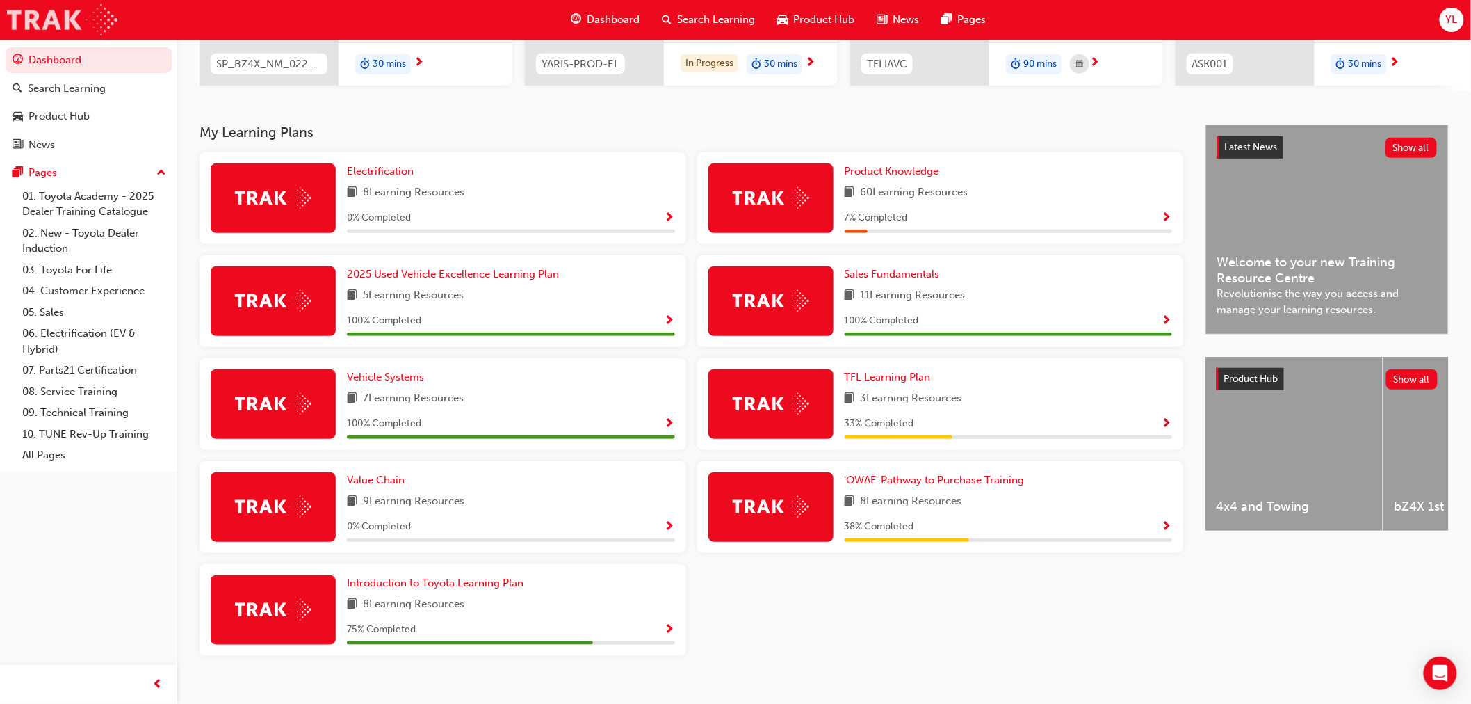
scroll to position [254, 0]
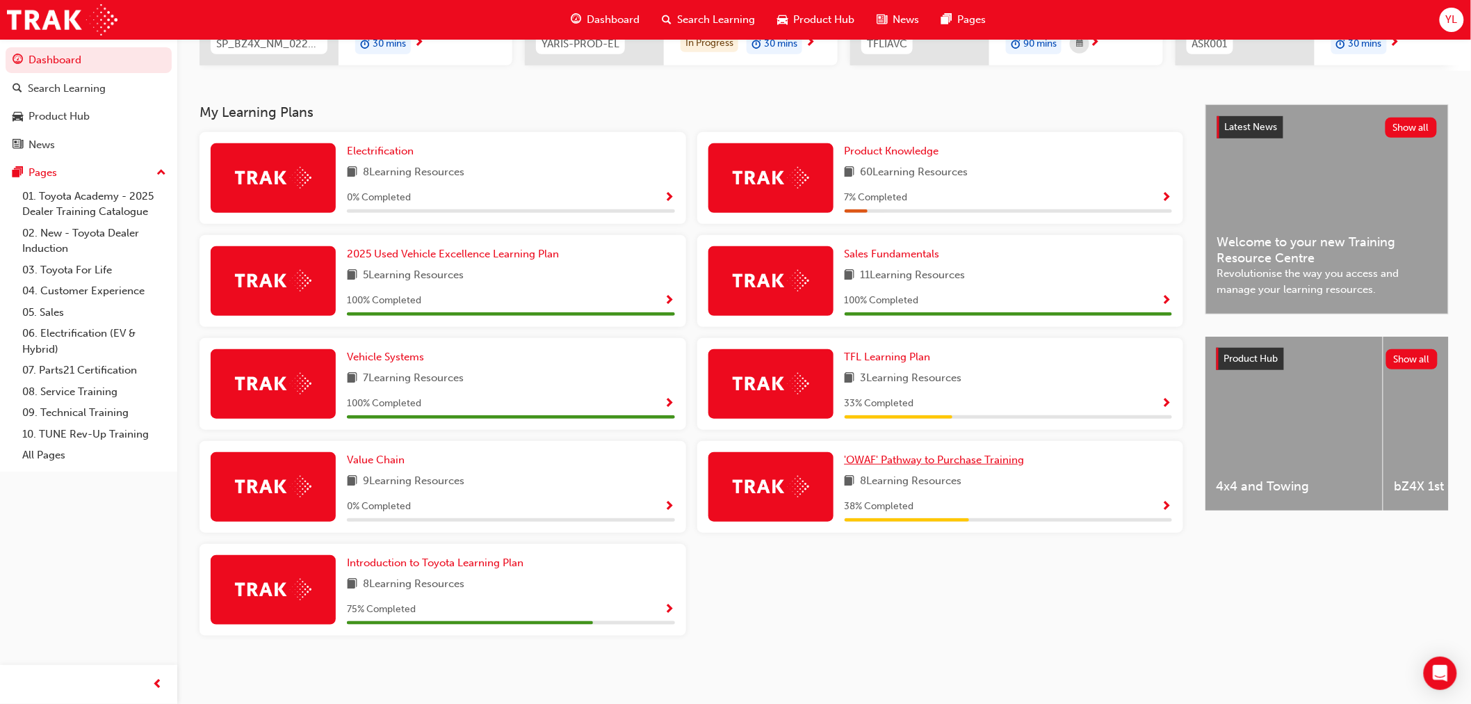
click at [936, 455] on span "'OWAF' Pathway to Purchase Training" at bounding box center [935, 459] width 180 height 13
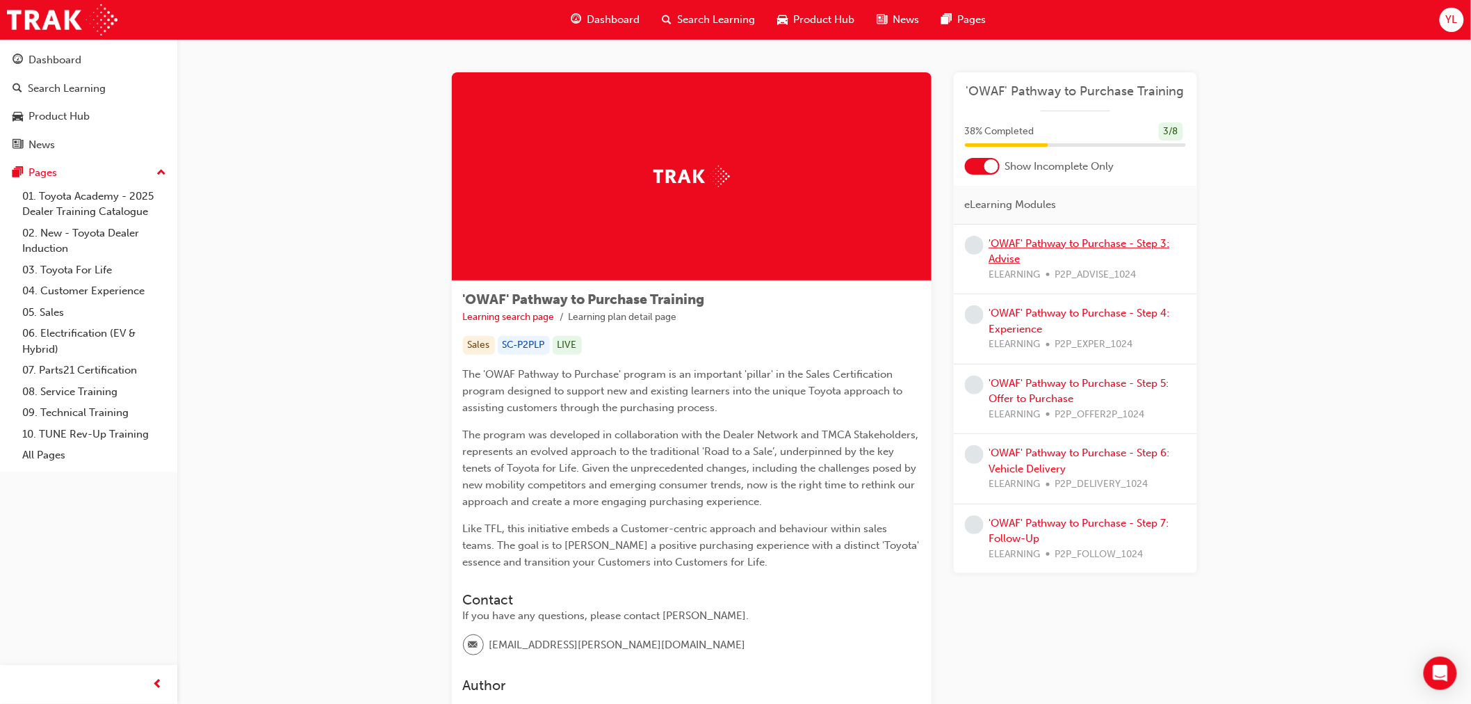
click at [1046, 247] on link "'OWAF' Pathway to Purchase - Step 3: Advise" at bounding box center [1080, 251] width 181 height 29
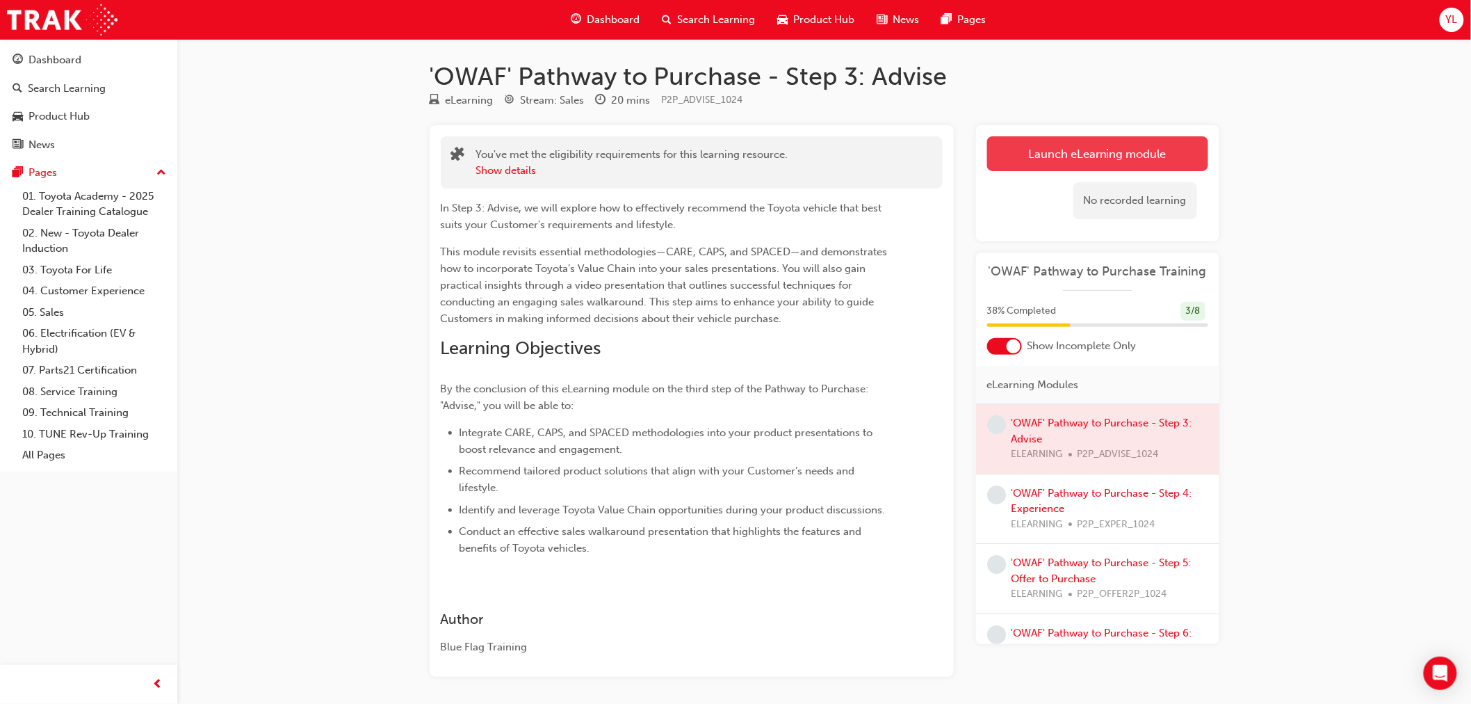
click at [1040, 156] on link "Launch eLearning module" at bounding box center [1097, 153] width 221 height 35
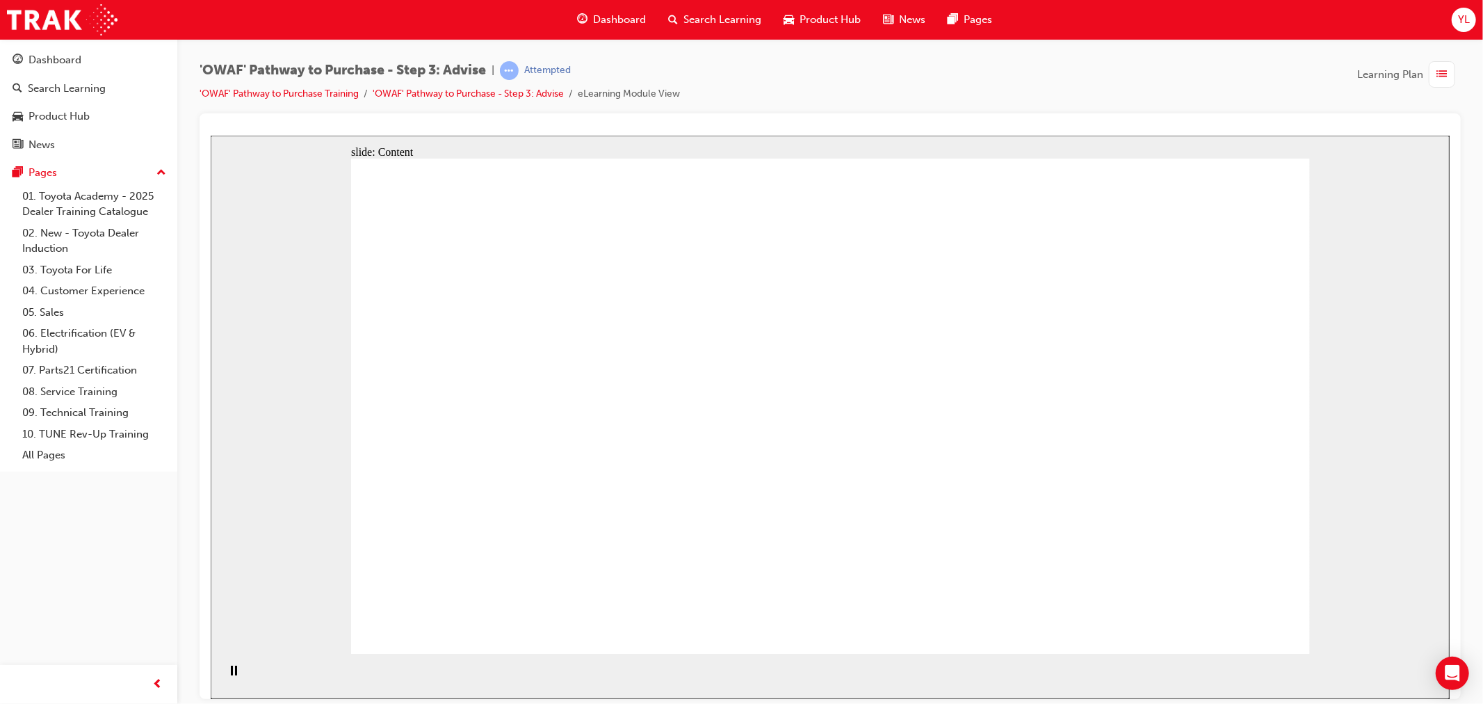
drag, startPoint x: 466, startPoint y: 306, endPoint x: 466, endPoint y: 314, distance: 8.3
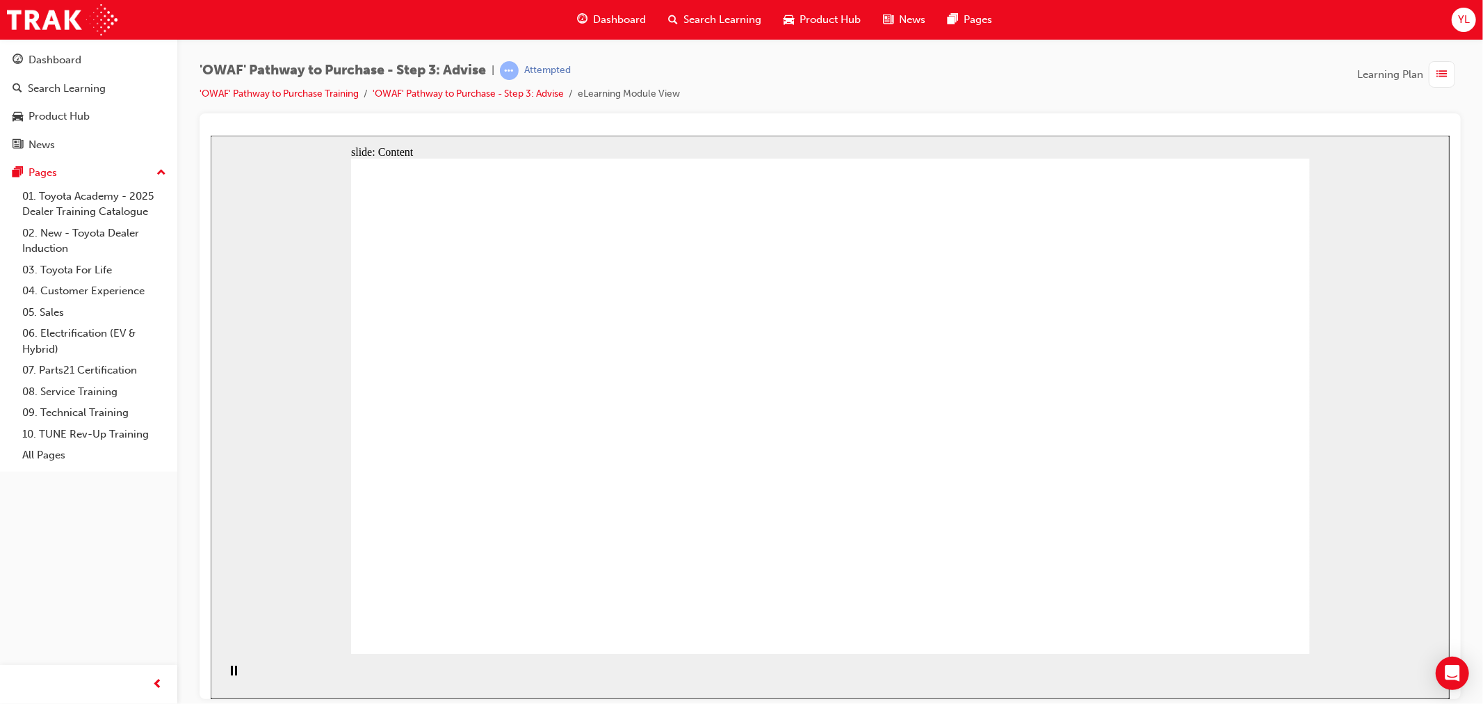
drag, startPoint x: 768, startPoint y: 317, endPoint x: 779, endPoint y: 317, distance: 10.4
drag, startPoint x: 553, startPoint y: 447, endPoint x: 579, endPoint y: 447, distance: 25.7
